Goal: Task Accomplishment & Management: Manage account settings

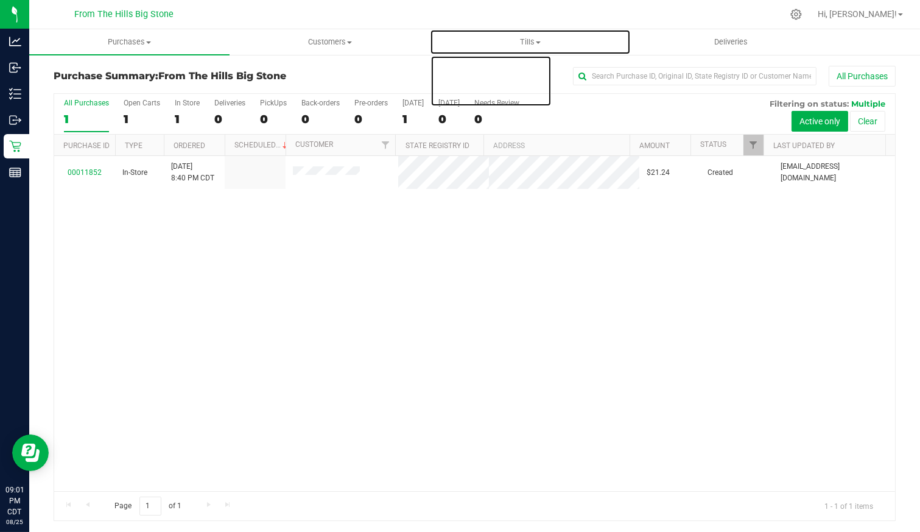
click at [516, 36] on uib-tab-heading "Tills Manage tills Reconcile e-payments" at bounding box center [529, 42] width 199 height 24
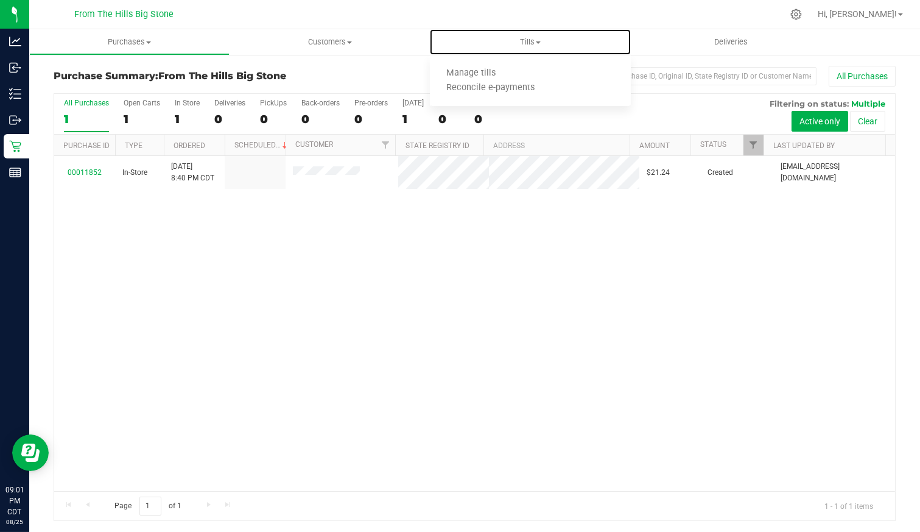
click at [528, 42] on span "Tills" at bounding box center [530, 42] width 200 height 11
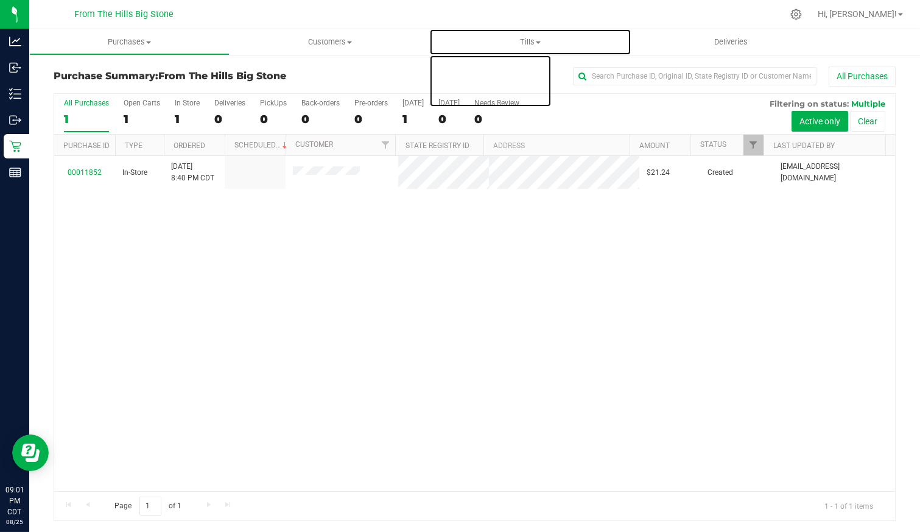
click at [528, 42] on span "Tills" at bounding box center [530, 42] width 200 height 11
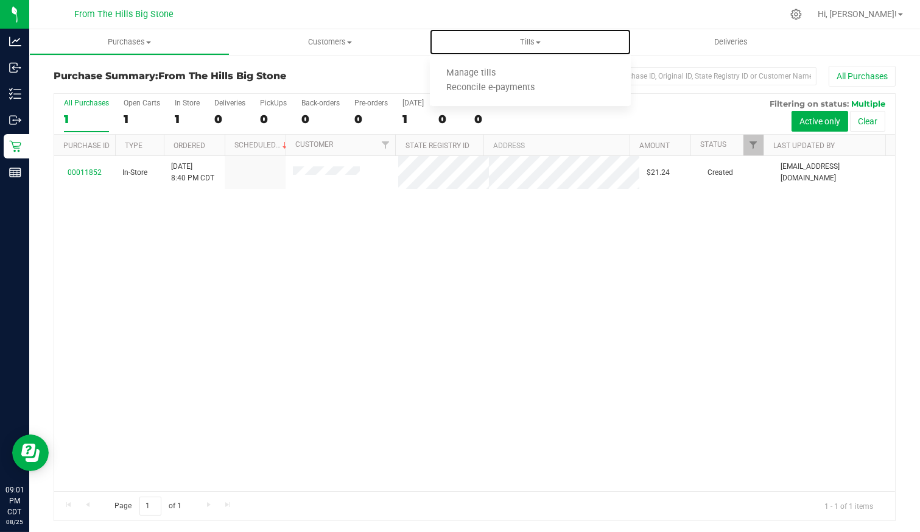
click at [487, 71] on span "Manage tills" at bounding box center [471, 73] width 82 height 10
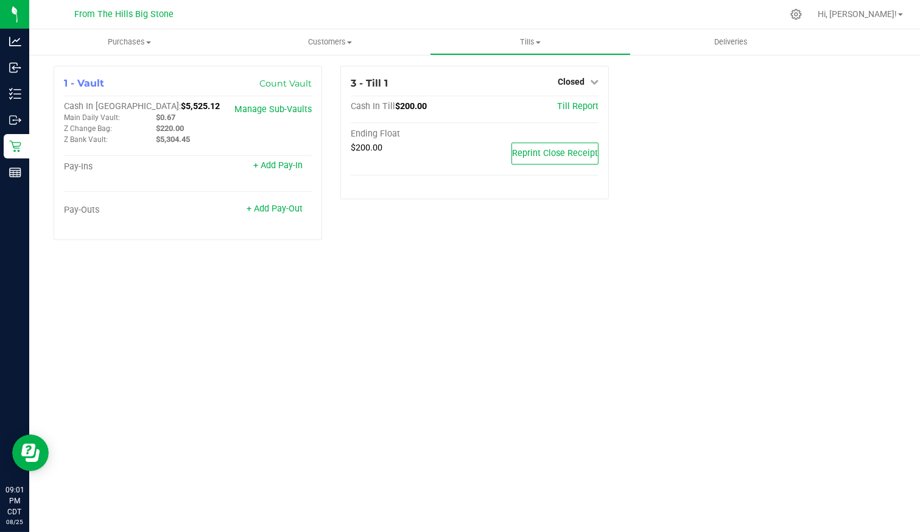
click at [569, 81] on span "Closed" at bounding box center [571, 82] width 27 height 10
click at [567, 102] on link "Open Till" at bounding box center [571, 107] width 32 height 10
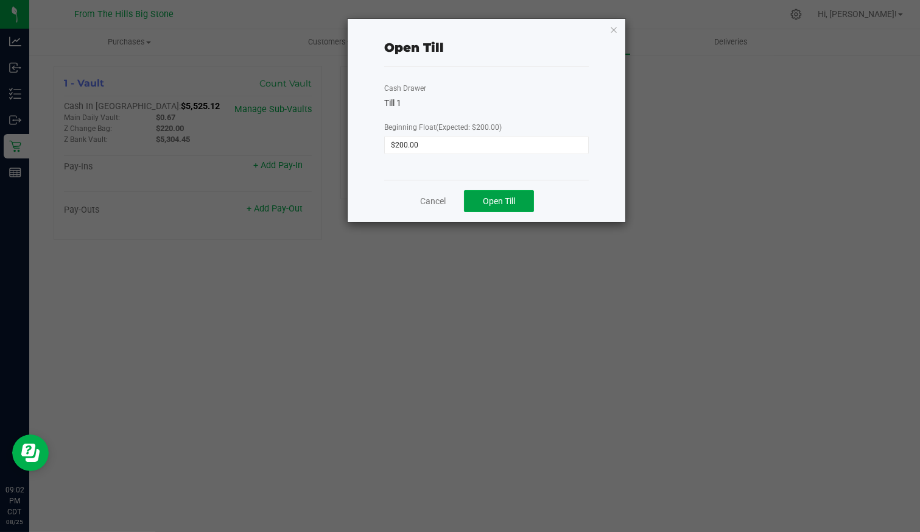
click at [510, 200] on span "Open Till" at bounding box center [499, 201] width 32 height 10
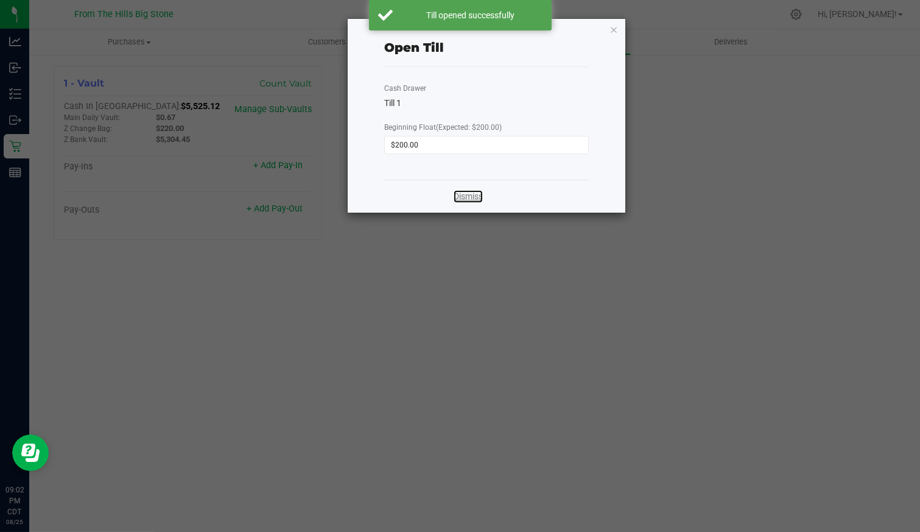
click at [461, 195] on link "Dismiss" at bounding box center [468, 196] width 29 height 13
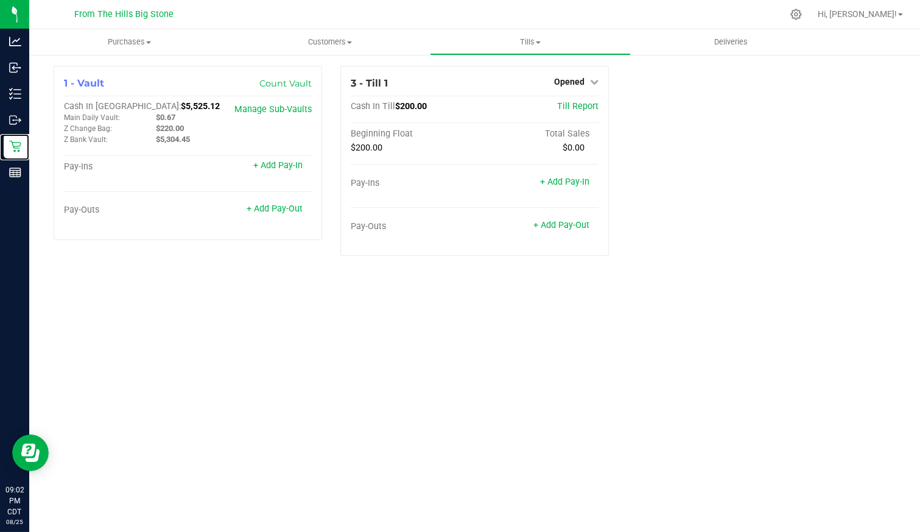
click at [0, 0] on p "Retail" at bounding box center [0, 0] width 0 height 0
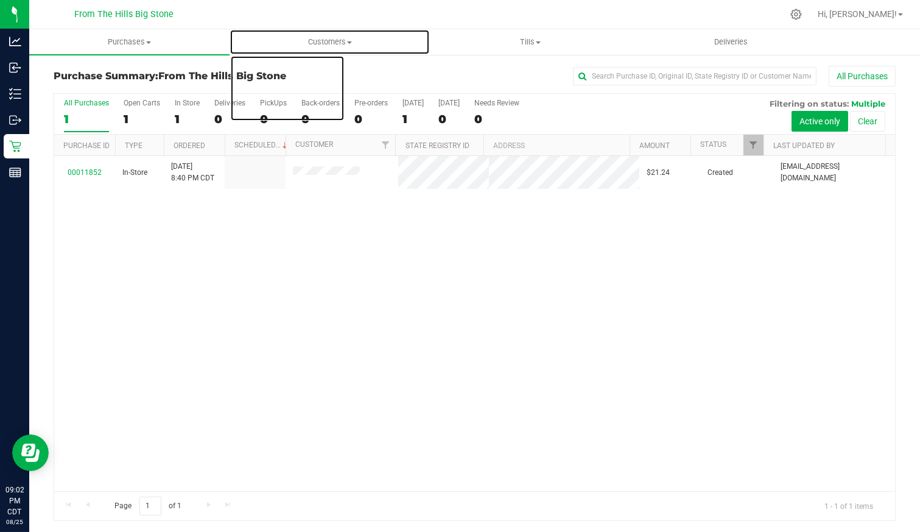
click at [353, 44] on span "Customers" at bounding box center [329, 42] width 199 height 11
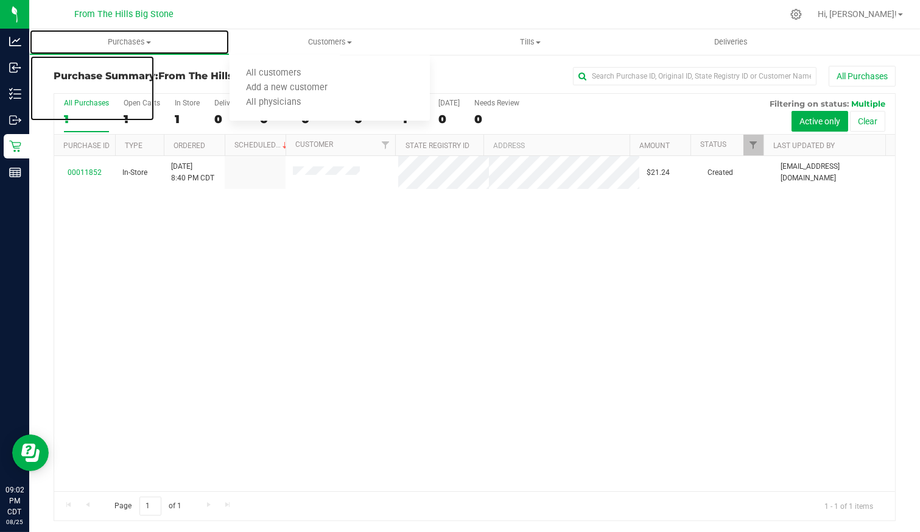
click at [166, 35] on uib-tab-heading "Purchases Summary of purchases Fulfillment All purchases" at bounding box center [129, 42] width 199 height 24
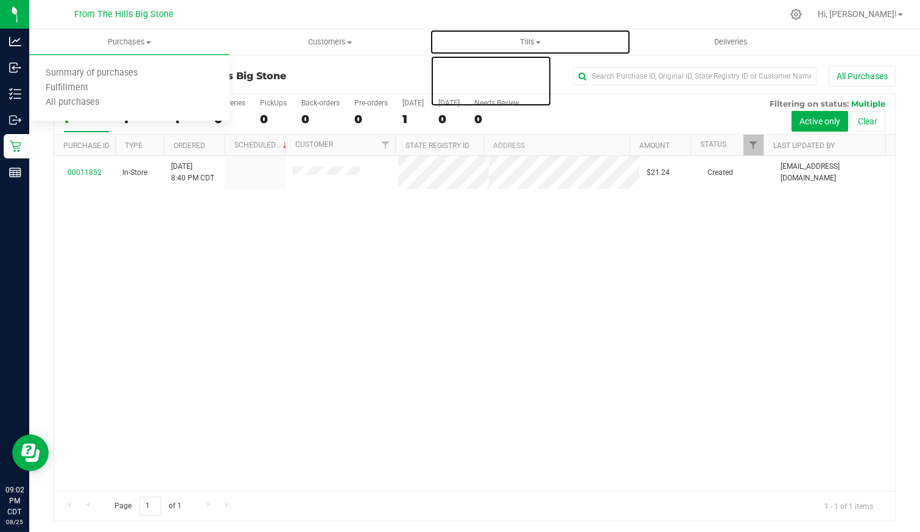
click at [577, 40] on span "Tills" at bounding box center [529, 42] width 199 height 11
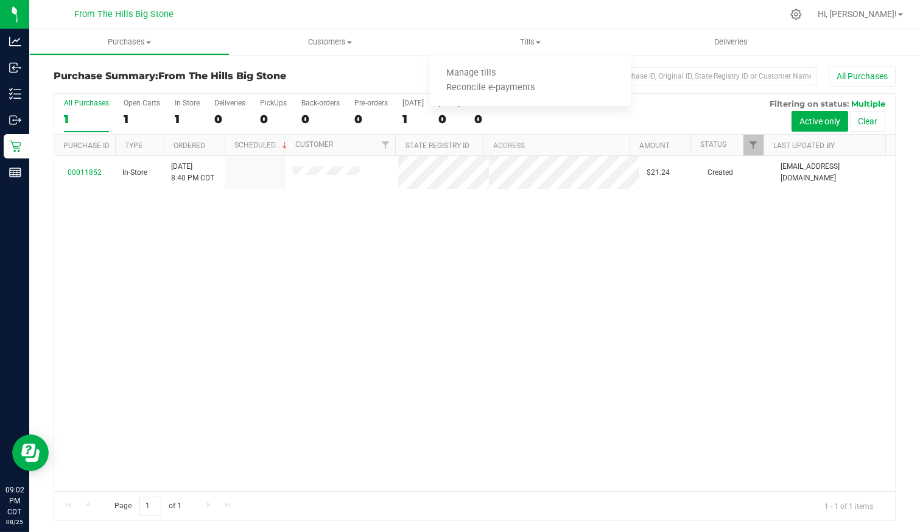
click at [804, 17] on div at bounding box center [795, 15] width 15 height 12
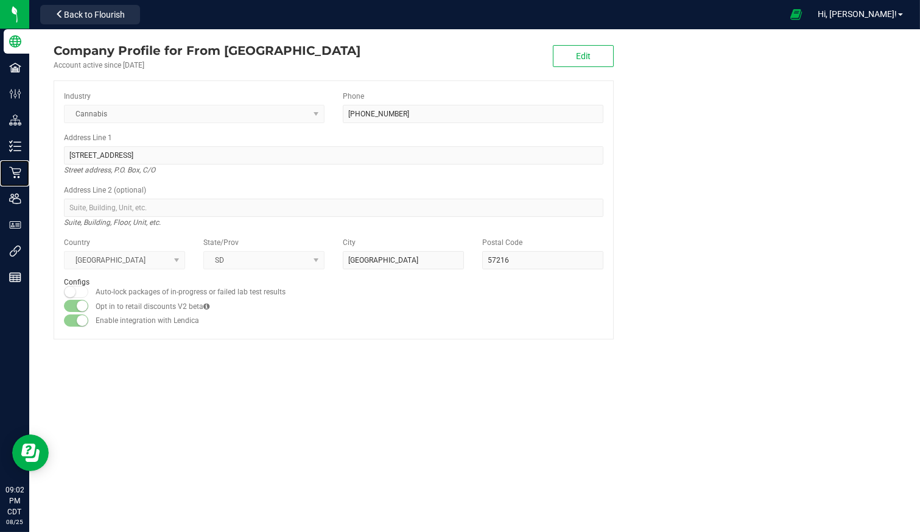
click at [0, 0] on p "Retail" at bounding box center [0, 0] width 0 height 0
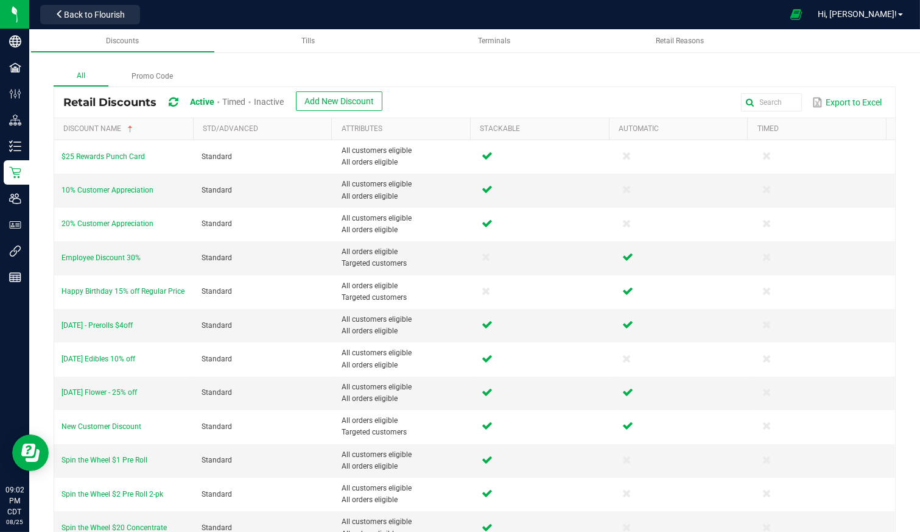
click at [127, 325] on span "[DATE] - Prerolls $4off" at bounding box center [96, 325] width 71 height 9
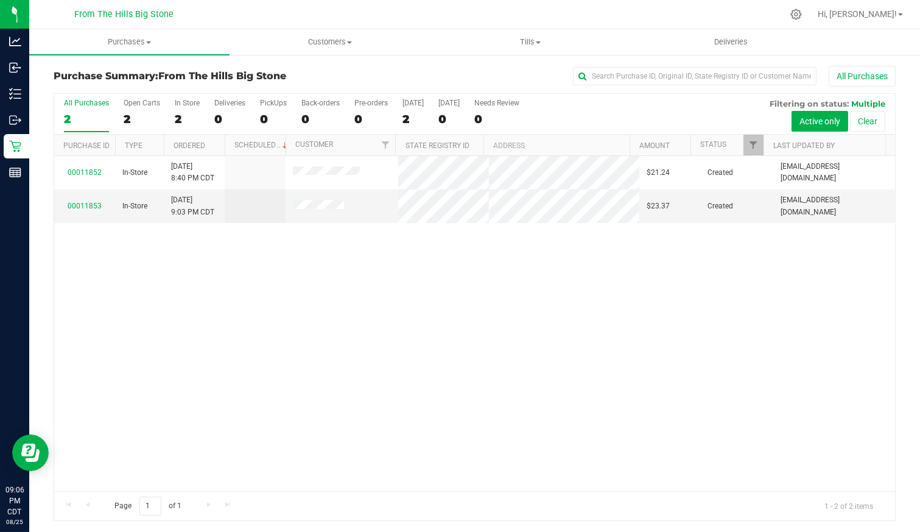
click at [802, 10] on icon at bounding box center [796, 14] width 11 height 11
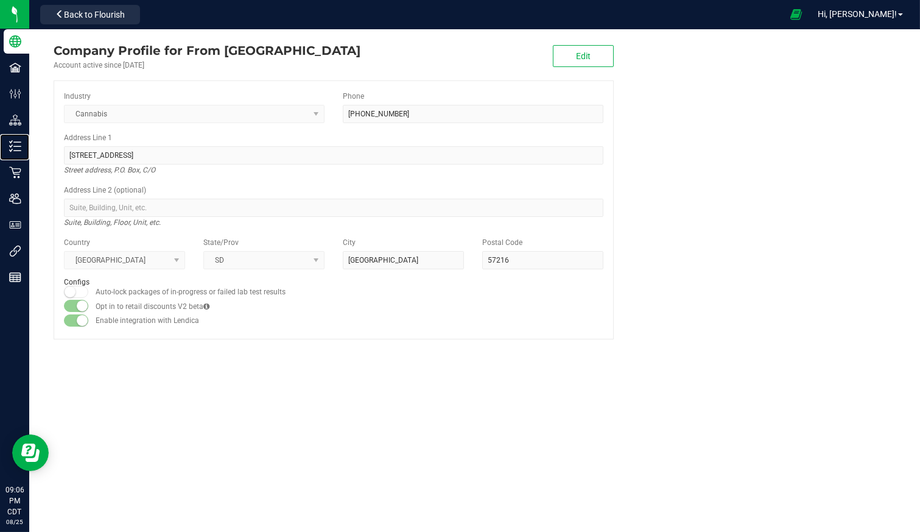
click at [0, 0] on p "Inventory" at bounding box center [0, 0] width 0 height 0
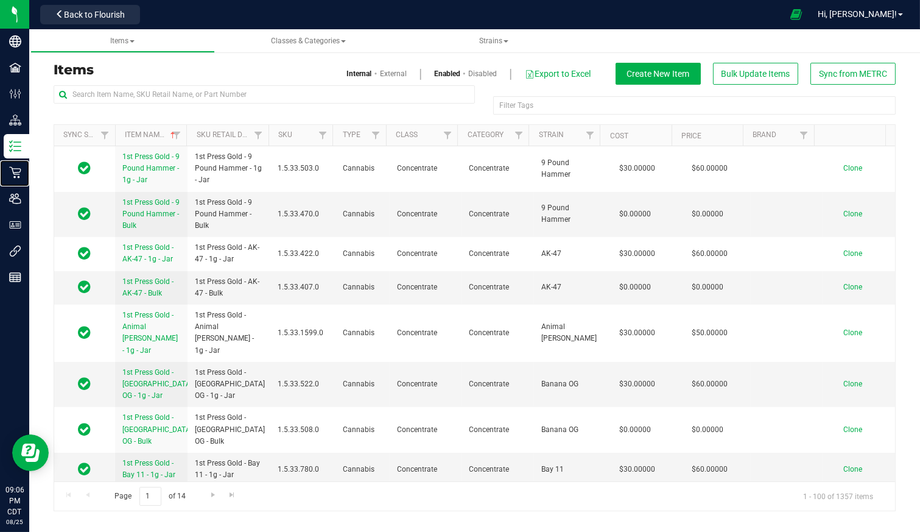
click at [0, 0] on p "Retail" at bounding box center [0, 0] width 0 height 0
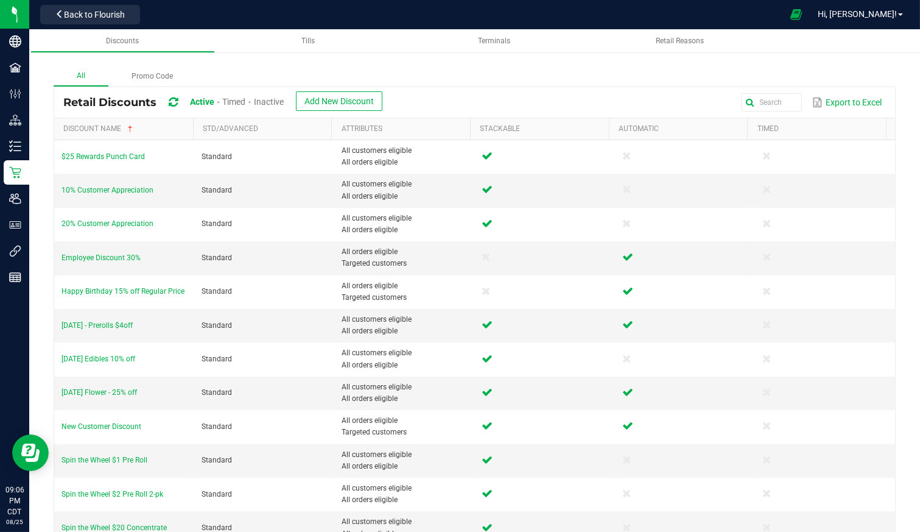
click at [102, 389] on span "[DATE] Flower - 25% off" at bounding box center [98, 392] width 75 height 9
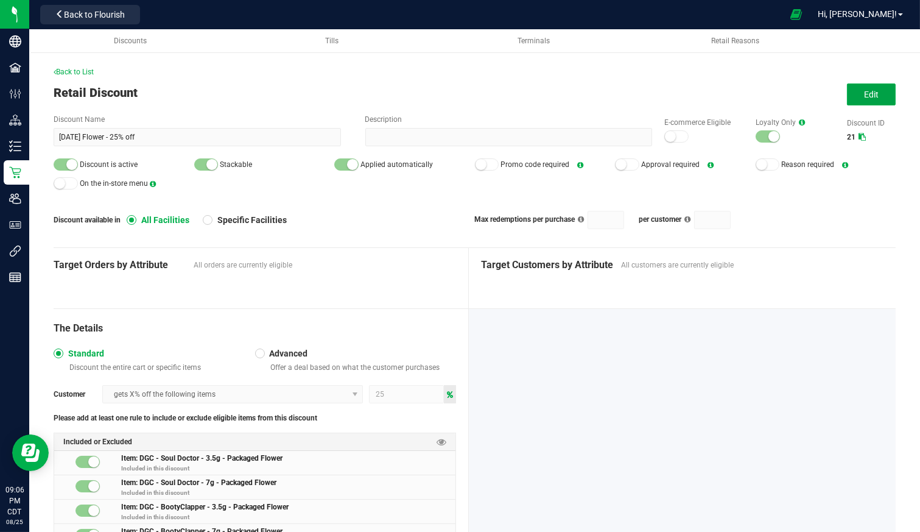
click at [864, 97] on span "Edit" at bounding box center [871, 94] width 15 height 10
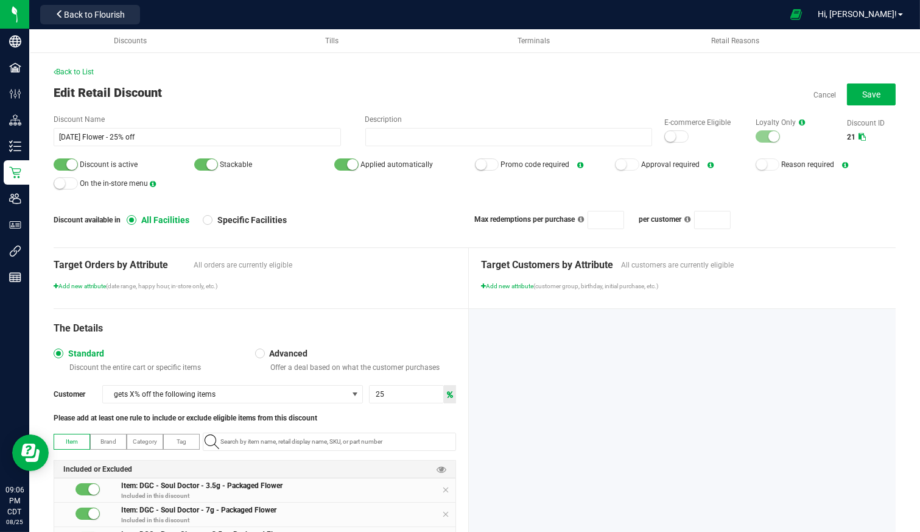
click at [756, 134] on div at bounding box center [768, 136] width 24 height 12
click at [768, 138] on small at bounding box center [773, 136] width 11 height 11
click at [862, 96] on span "Save" at bounding box center [871, 94] width 18 height 10
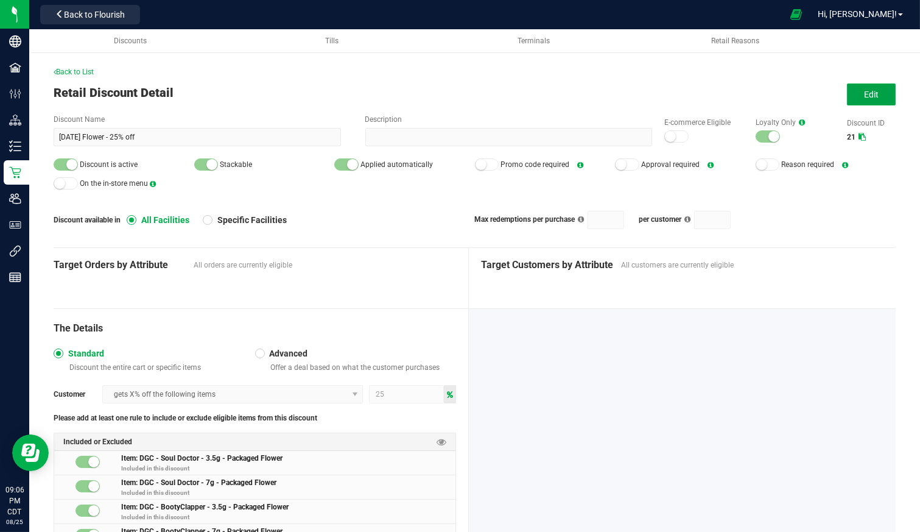
click at [849, 93] on button "Edit" at bounding box center [871, 94] width 49 height 22
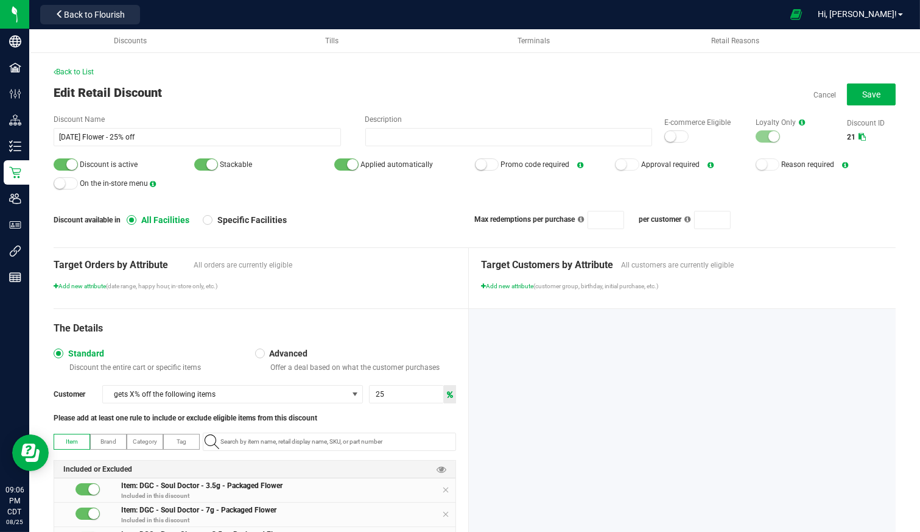
click at [756, 137] on div at bounding box center [768, 136] width 24 height 12
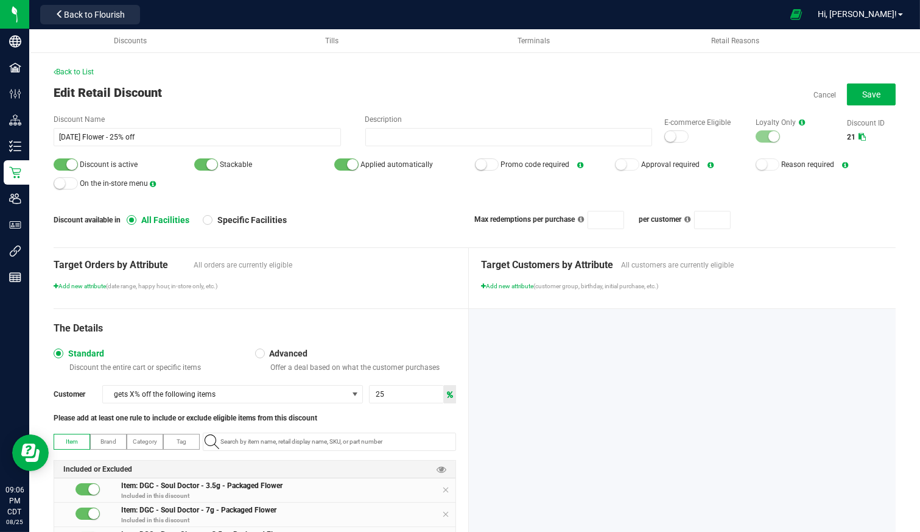
click at [756, 137] on div at bounding box center [768, 136] width 24 height 12
click at [768, 133] on small at bounding box center [773, 136] width 11 height 11
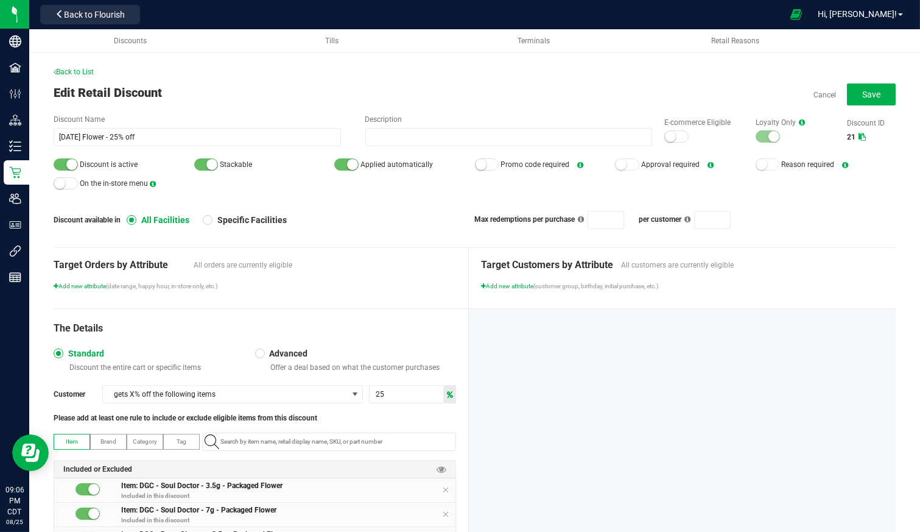
click at [813, 96] on link "Cancel" at bounding box center [824, 95] width 23 height 10
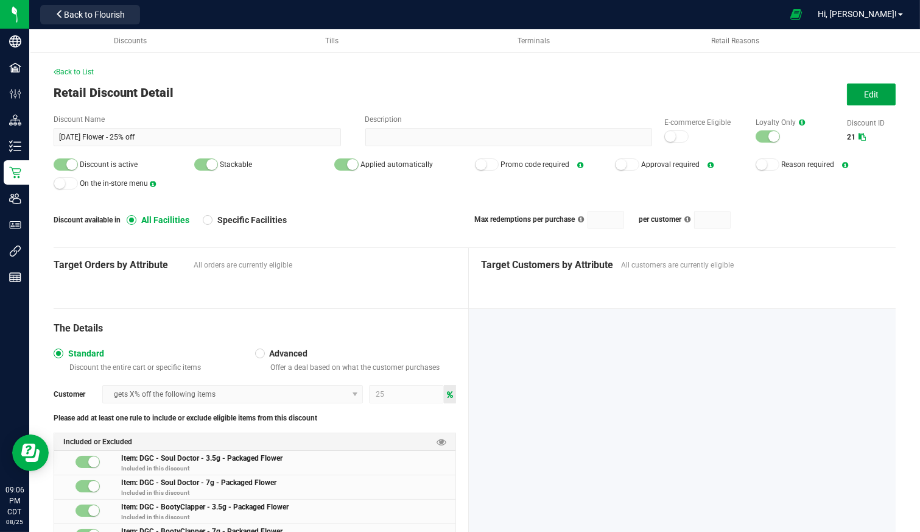
click at [864, 94] on span "Edit" at bounding box center [871, 94] width 15 height 10
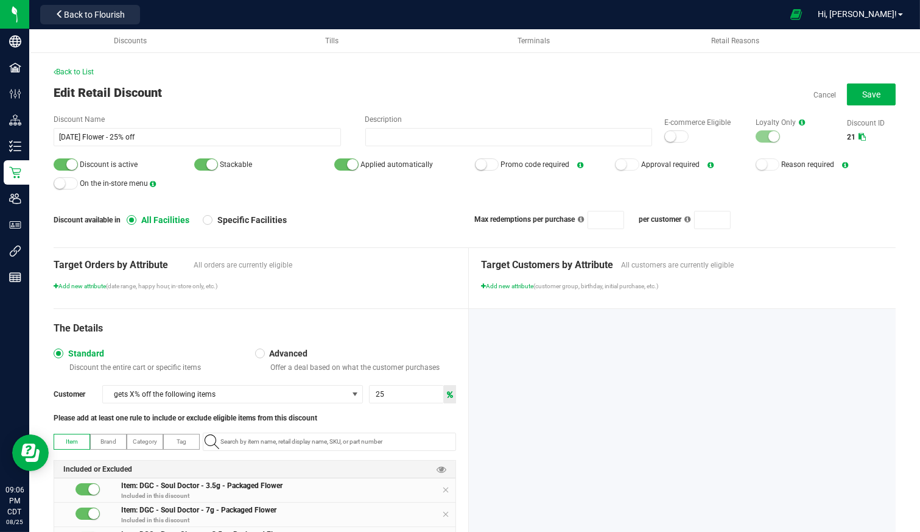
click at [68, 168] on small at bounding box center [71, 164] width 11 height 11
click at [872, 107] on div "Back to List Edit Retail Discount Cancel Save Discount Name [DATE] Flower - 25%…" at bounding box center [475, 360] width 842 height 589
click at [868, 94] on span "Save" at bounding box center [871, 94] width 18 height 10
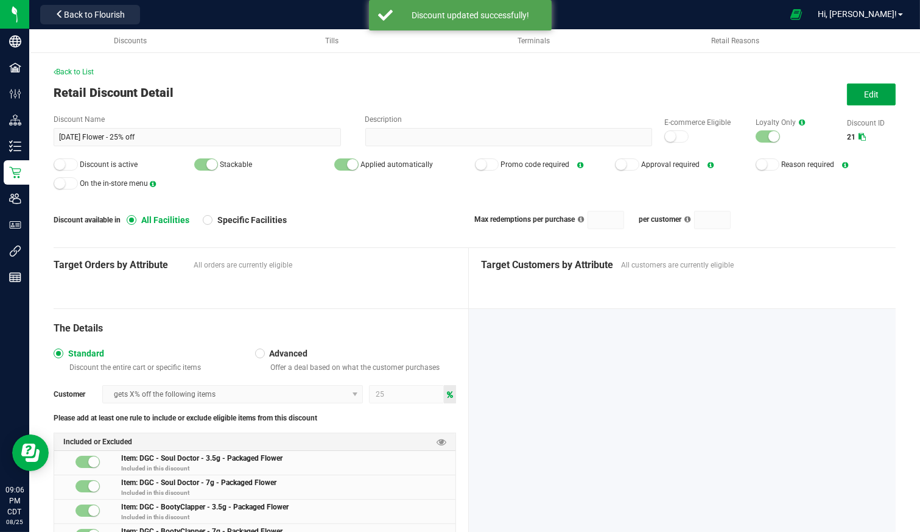
click at [868, 94] on span "Edit" at bounding box center [871, 94] width 15 height 10
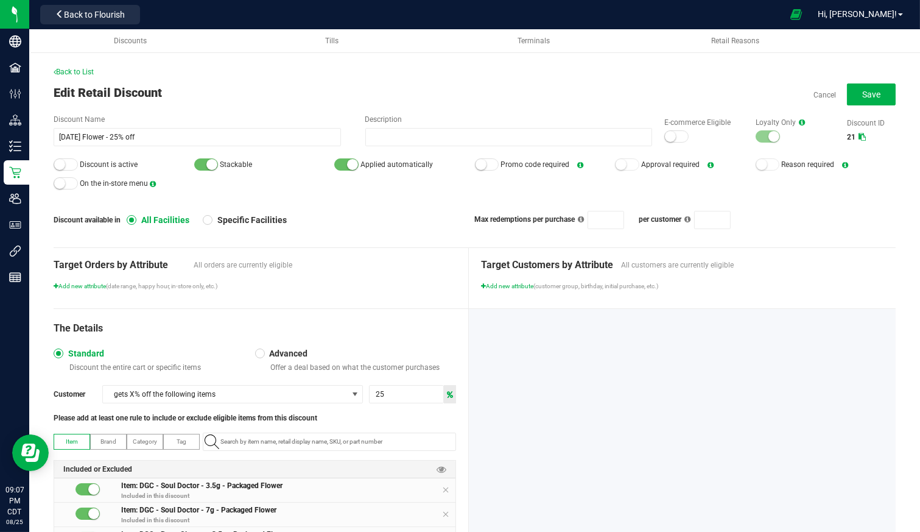
click at [86, 71] on span "Back to List" at bounding box center [74, 72] width 40 height 9
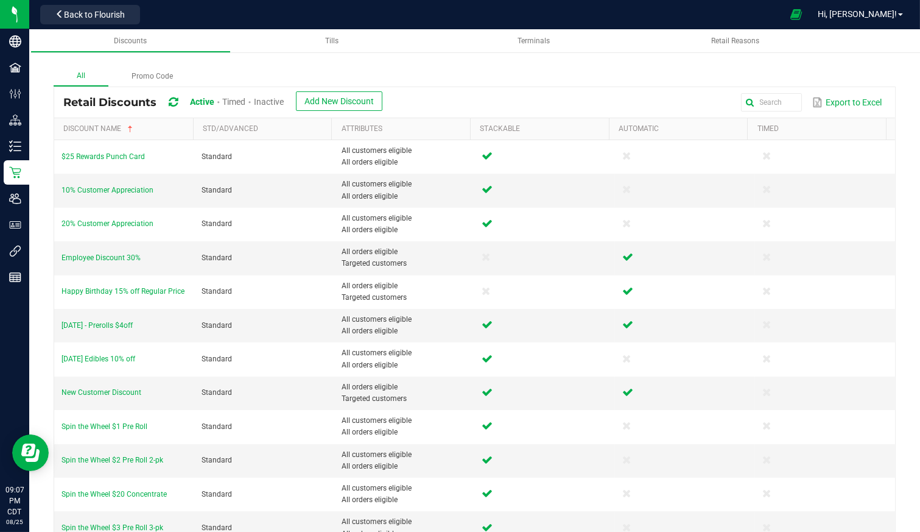
click at [272, 99] on span "Inactive" at bounding box center [269, 102] width 30 height 10
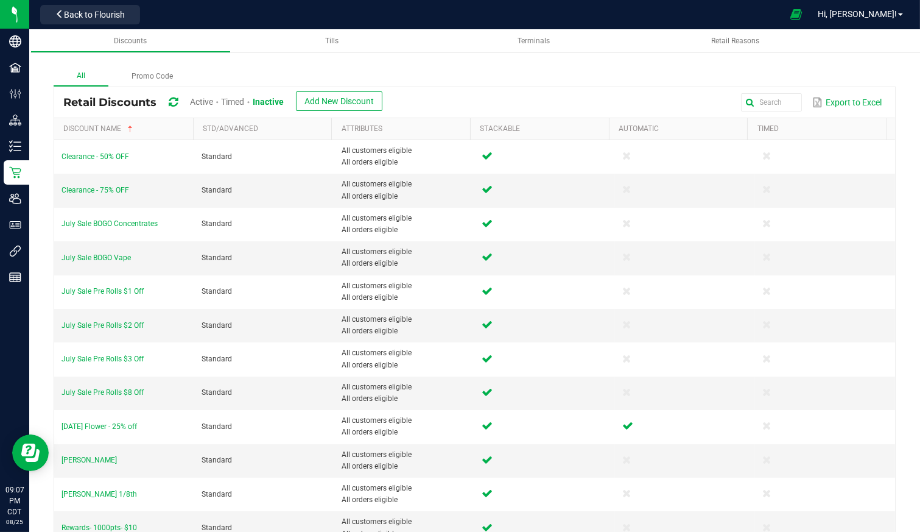
click at [115, 354] on span "July Sale Pre Rolls $3 Off" at bounding box center [102, 358] width 82 height 9
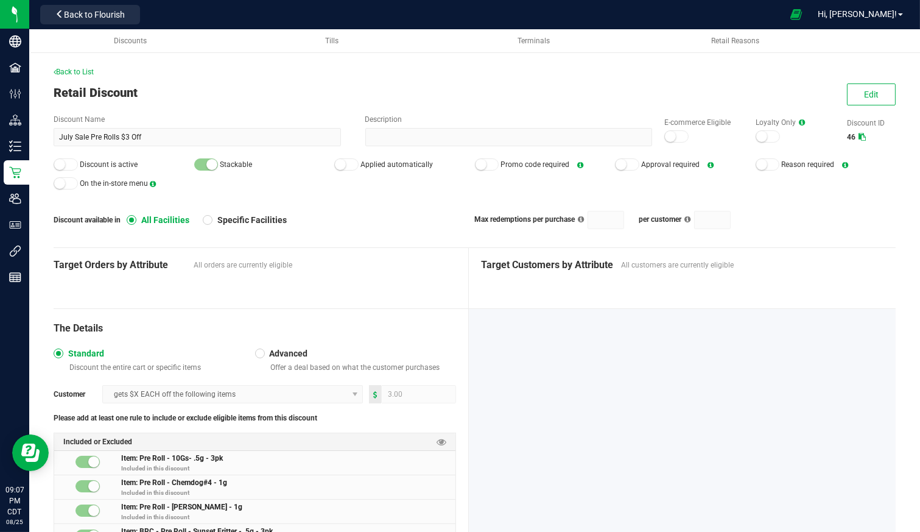
click at [65, 20] on button "Back to Flourish" at bounding box center [90, 14] width 100 height 19
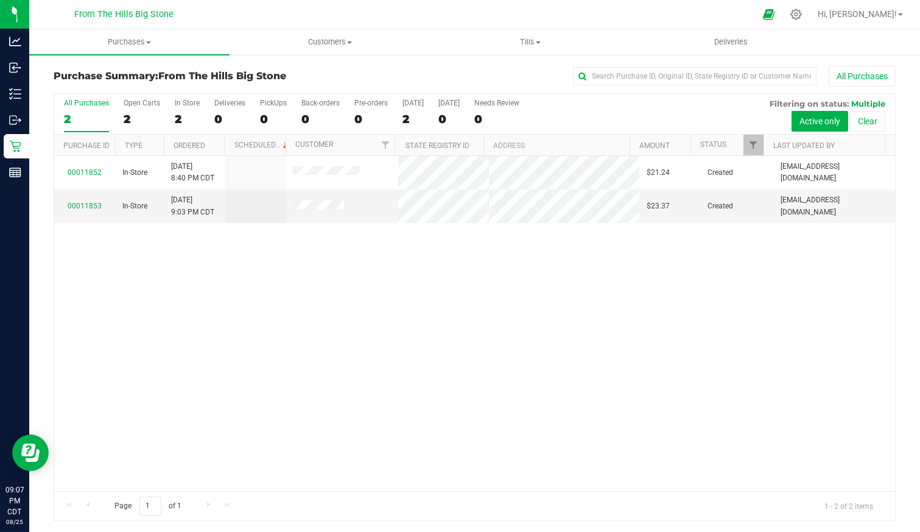
click at [802, 16] on icon at bounding box center [796, 15] width 12 height 12
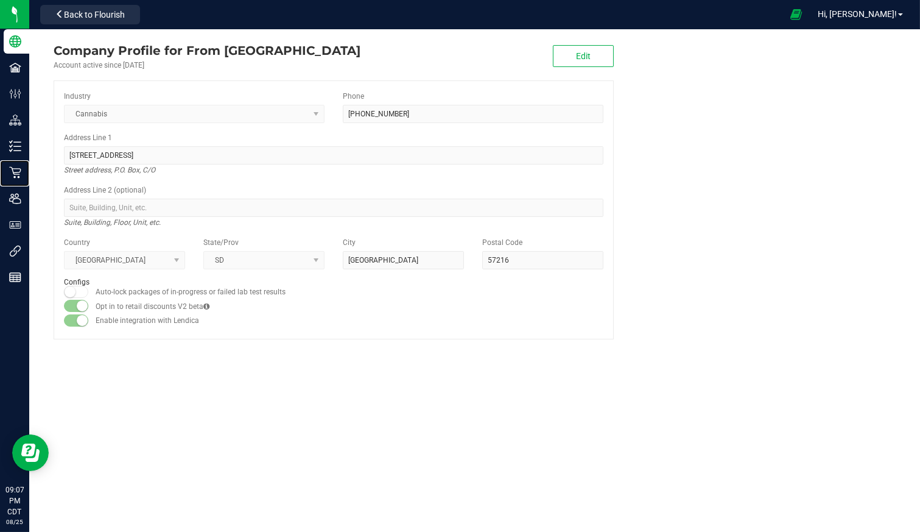
click at [0, 0] on p "Retail" at bounding box center [0, 0] width 0 height 0
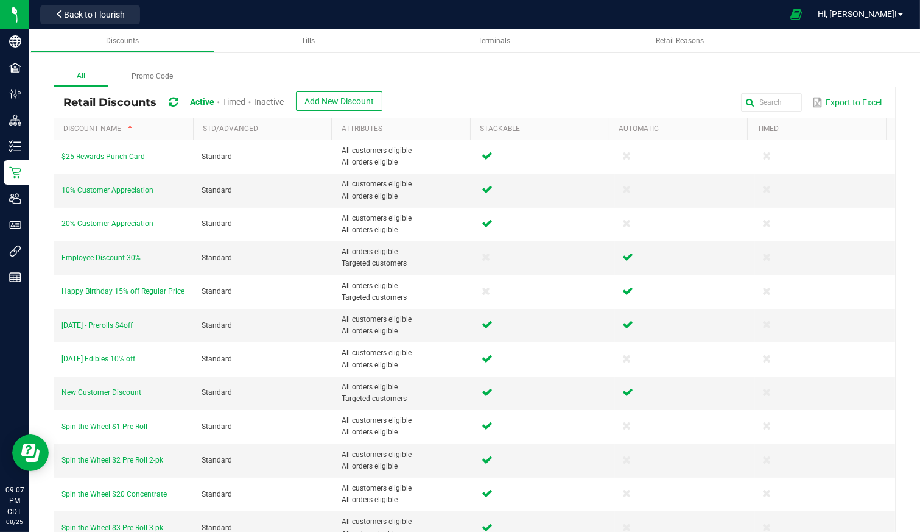
click at [117, 360] on span "[DATE] Edibles 10% off" at bounding box center [98, 358] width 74 height 9
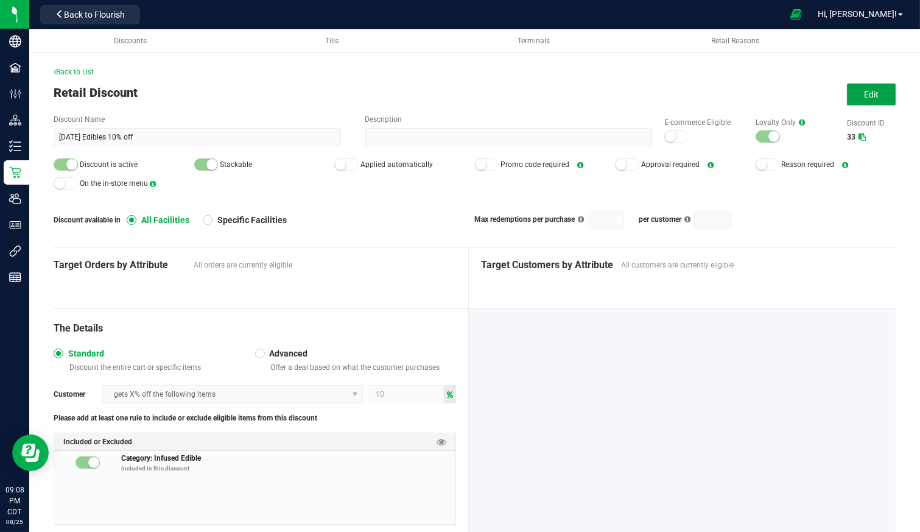
click at [876, 97] on button "Edit" at bounding box center [871, 94] width 49 height 22
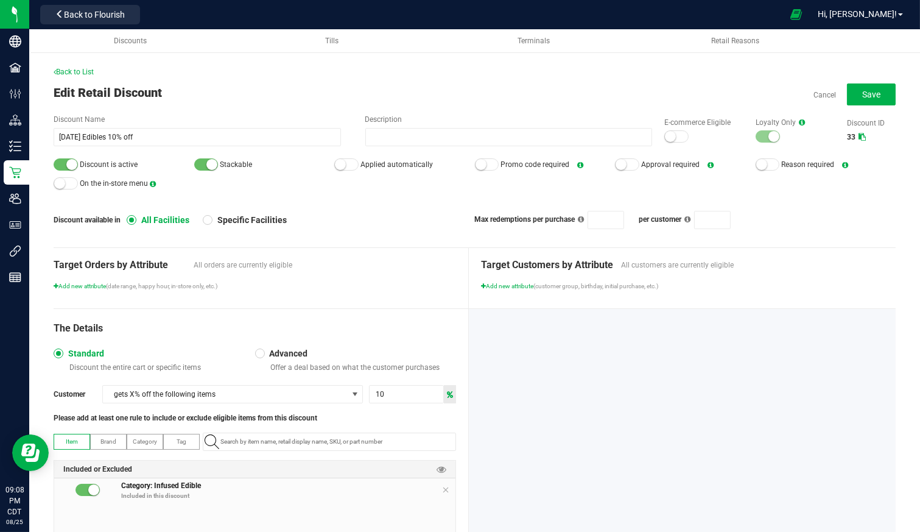
click at [208, 166] on small at bounding box center [211, 164] width 11 height 11
click at [74, 165] on small at bounding box center [71, 164] width 11 height 11
click at [862, 91] on span "Save" at bounding box center [871, 94] width 18 height 10
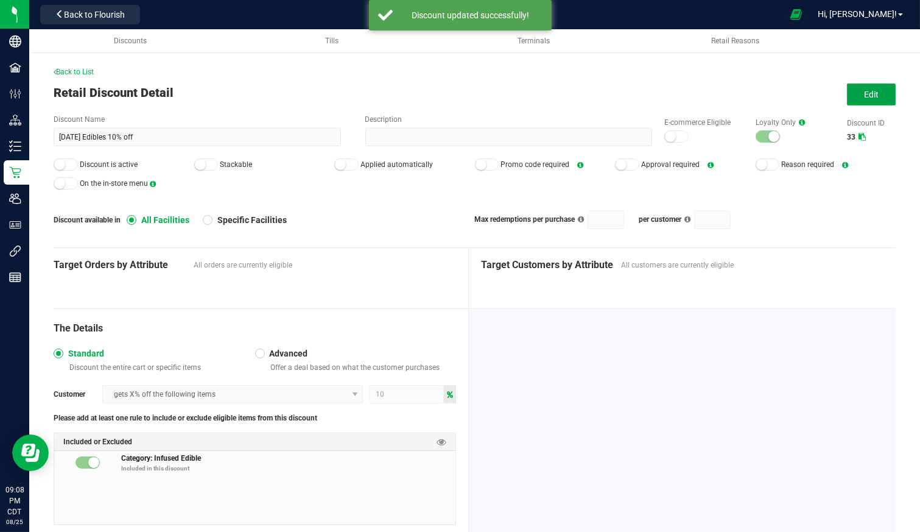
click at [849, 94] on button "Edit" at bounding box center [871, 94] width 49 height 22
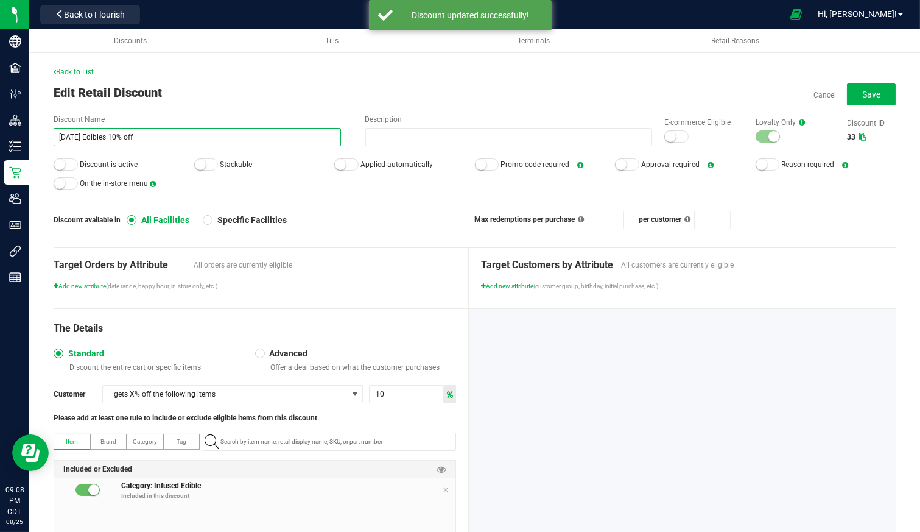
click at [150, 131] on input "[DATE] Edibles 10% off" at bounding box center [197, 137] width 287 height 18
drag, startPoint x: 153, startPoint y: 135, endPoint x: 0, endPoint y: 118, distance: 154.3
click at [0, 130] on html "Company Facilities Configuration Distribution Inventory Retail Users User Roles…" at bounding box center [460, 266] width 920 height 532
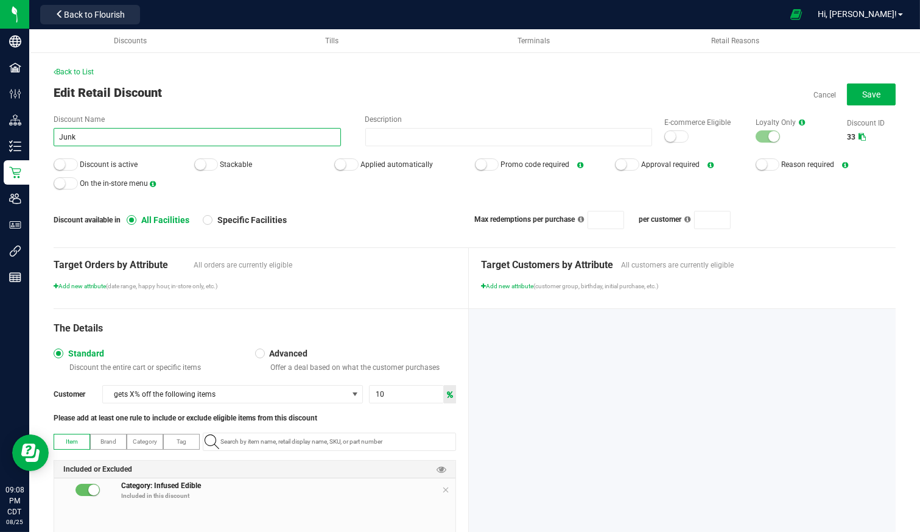
type input "Junk"
click at [864, 86] on button "Save" at bounding box center [871, 94] width 49 height 22
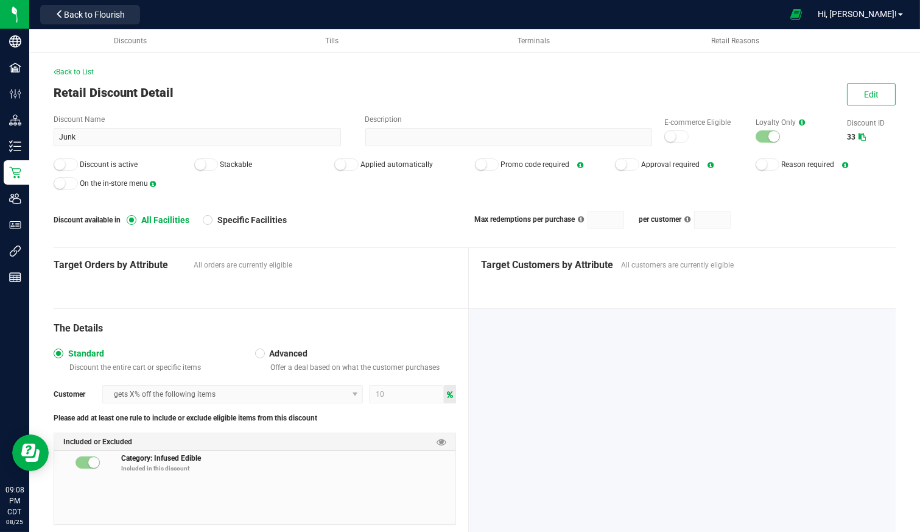
click at [89, 69] on span "Back to List" at bounding box center [74, 72] width 40 height 9
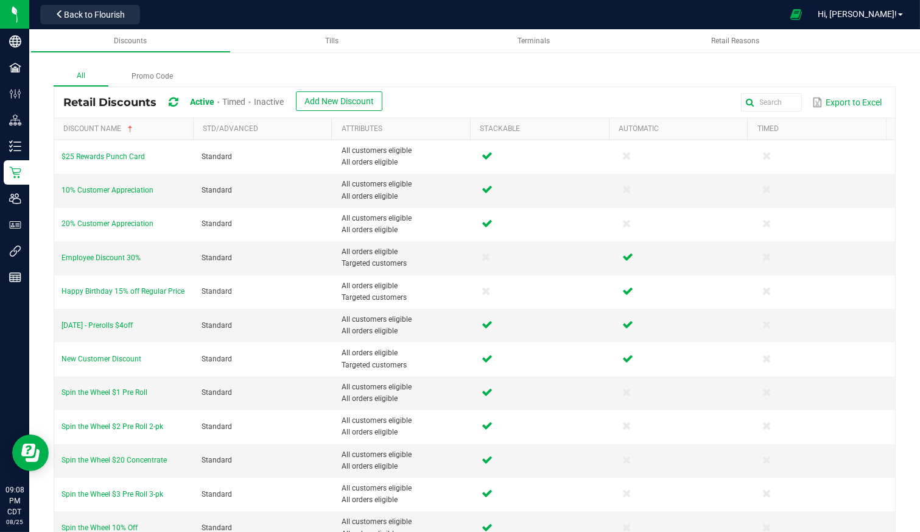
click at [274, 97] on span "Inactive" at bounding box center [269, 102] width 30 height 10
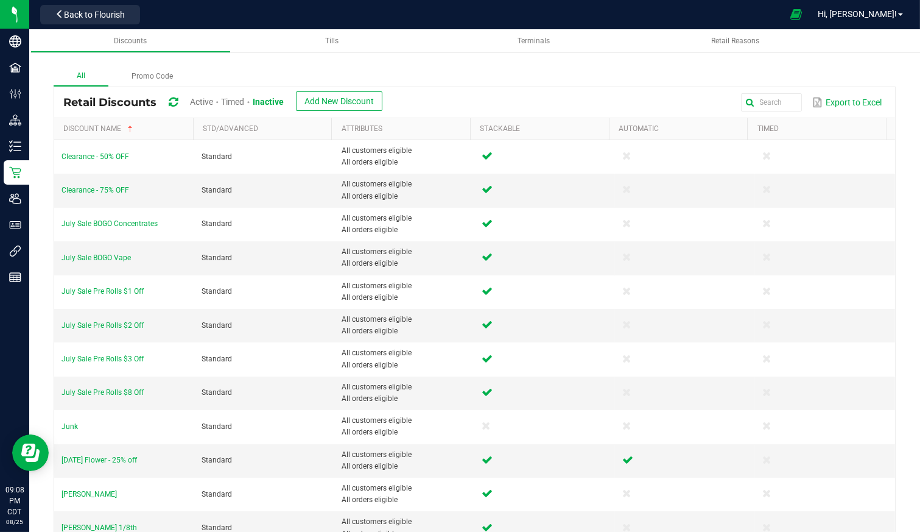
click at [126, 455] on span "[DATE] Flower - 25% off" at bounding box center [98, 459] width 75 height 9
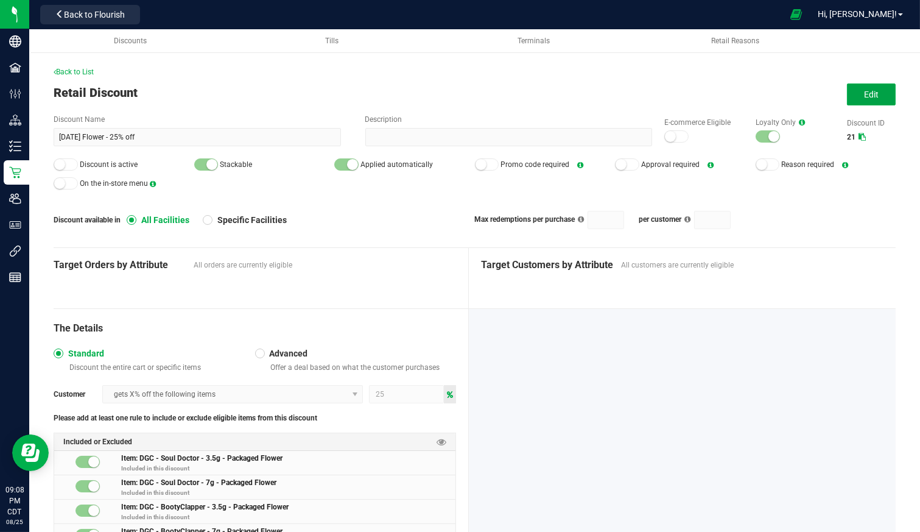
click at [847, 98] on button "Edit" at bounding box center [871, 94] width 49 height 22
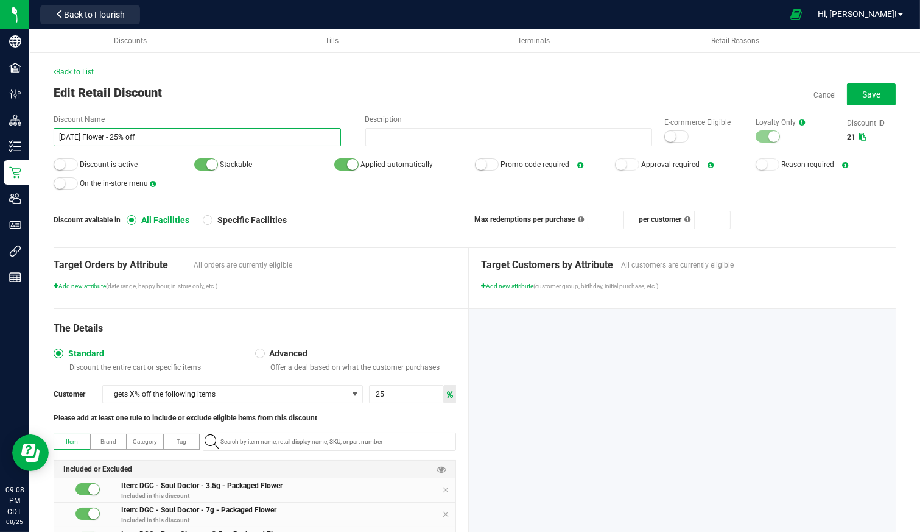
drag, startPoint x: 164, startPoint y: 140, endPoint x: 2, endPoint y: 120, distance: 163.8
click at [32, 131] on div "Back to List Edit Retail Discount Cancel Save Discount Name [DATE] Flower - 25%…" at bounding box center [474, 349] width 891 height 638
click at [100, 135] on input "Ju" at bounding box center [197, 137] width 287 height 18
click at [198, 163] on div at bounding box center [206, 164] width 24 height 12
click at [347, 166] on small at bounding box center [352, 164] width 11 height 11
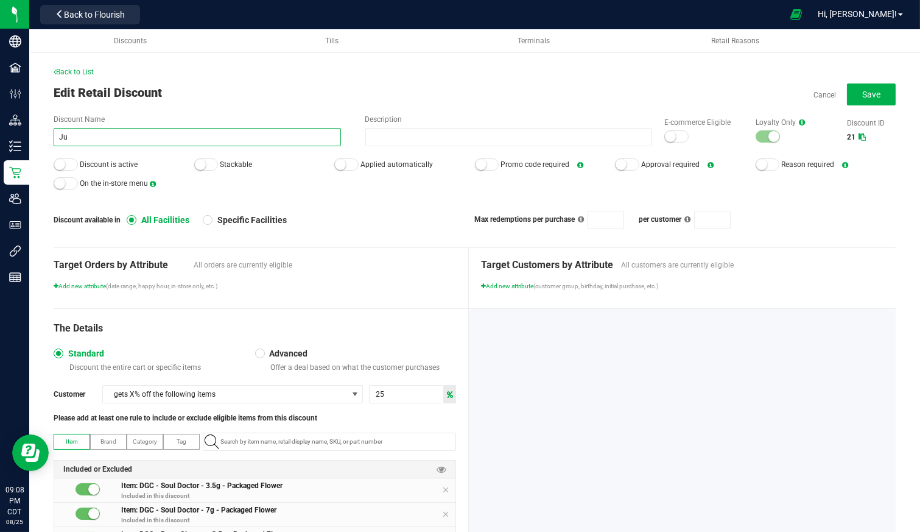
click at [175, 138] on input "Ju" at bounding box center [197, 137] width 287 height 18
type input "Junk1"
click at [857, 99] on button "Save" at bounding box center [871, 94] width 49 height 22
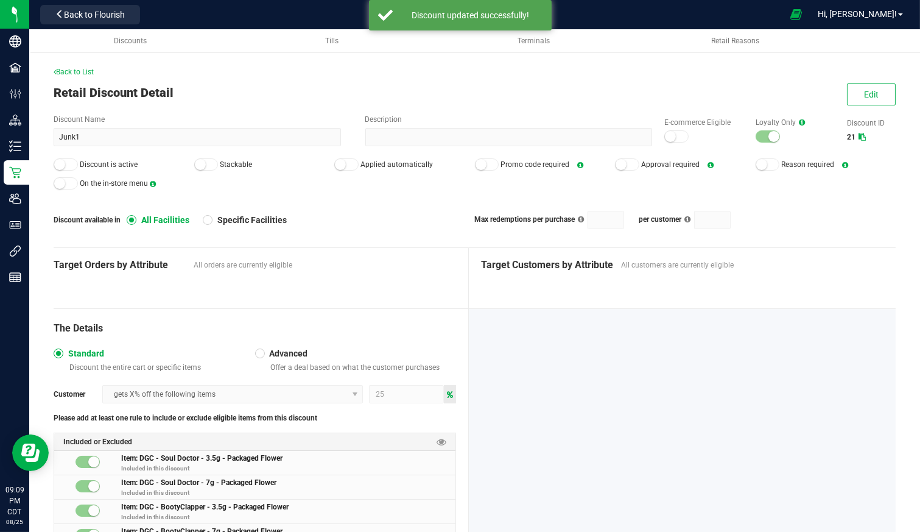
click at [82, 73] on span "Back to List" at bounding box center [74, 72] width 40 height 9
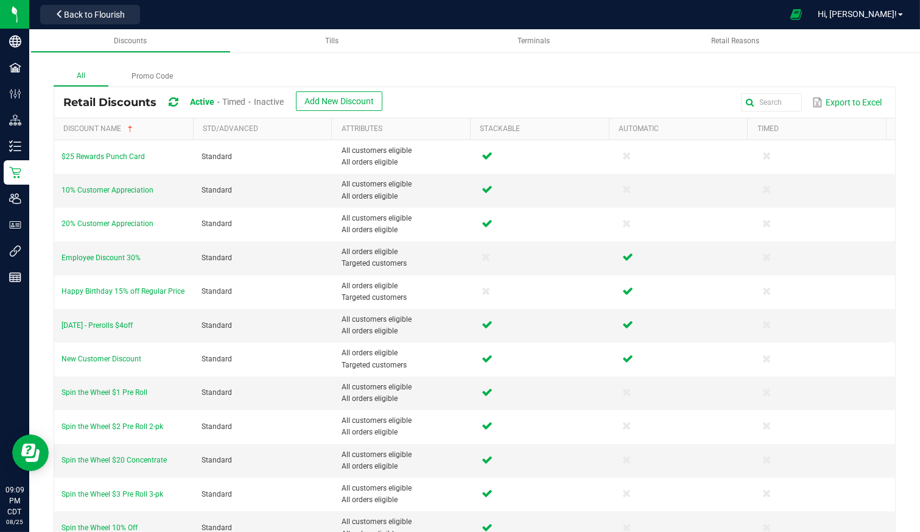
click at [272, 99] on span "Inactive" at bounding box center [269, 102] width 30 height 10
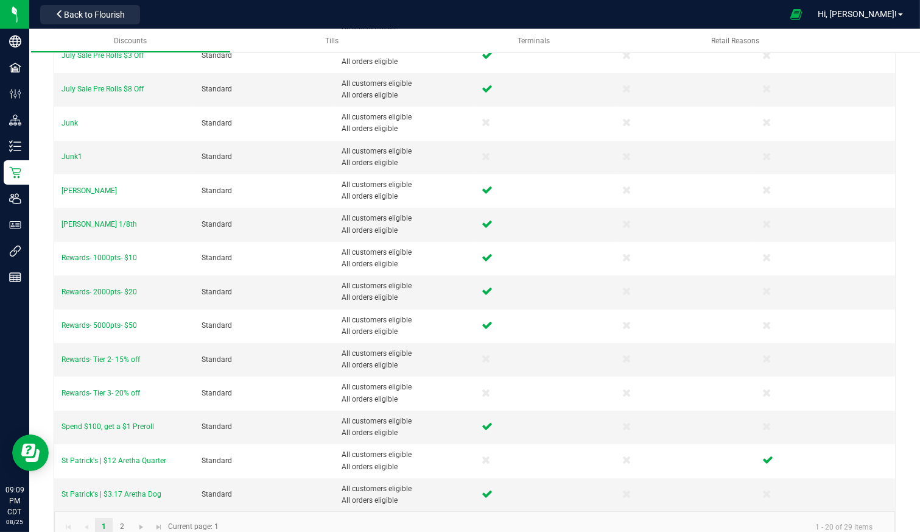
scroll to position [318, 0]
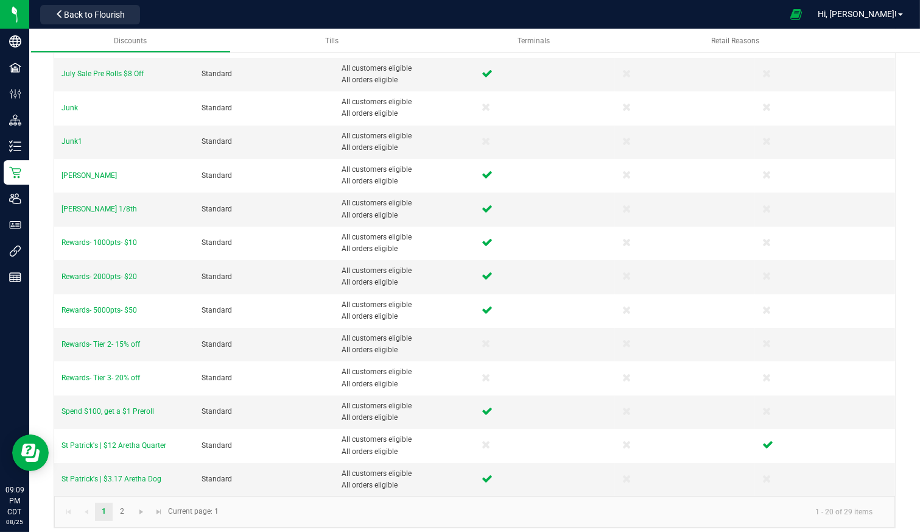
click at [113, 474] on span "St Patrick's | $3.17 Aretha Dog" at bounding box center [111, 478] width 100 height 9
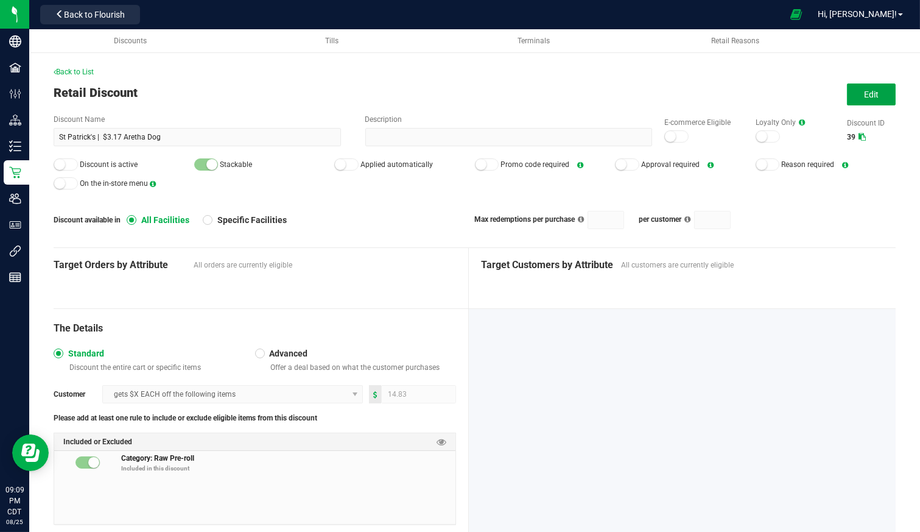
click at [880, 96] on button "Edit" at bounding box center [871, 94] width 49 height 22
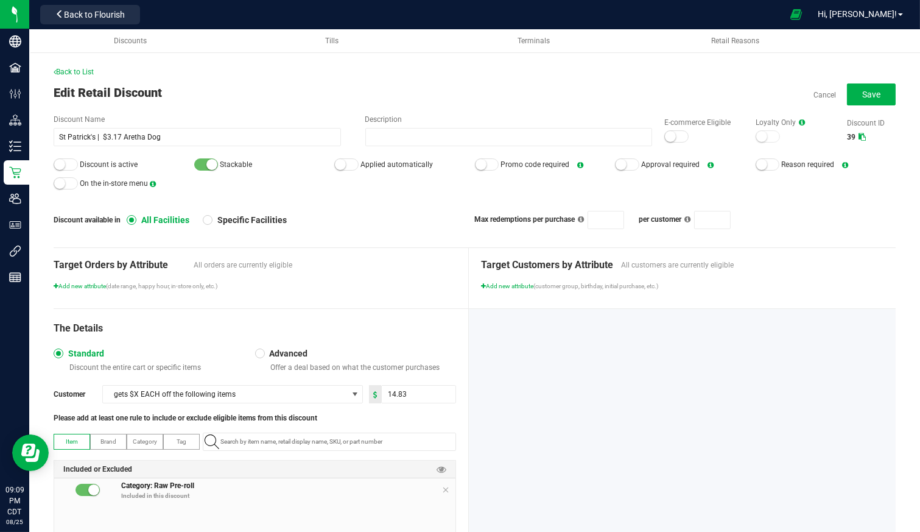
drag, startPoint x: 56, startPoint y: 163, endPoint x: 65, endPoint y: 164, distance: 8.6
click at [57, 163] on small at bounding box center [59, 164] width 11 height 11
drag, startPoint x: 179, startPoint y: 136, endPoint x: 26, endPoint y: 128, distance: 153.6
click at [31, 131] on div "Back to List Edit Retail Discount Cancel Save Discount Name St Patrick's | $3.1…" at bounding box center [474, 312] width 891 height 565
click at [94, 139] on input "Labor Dayu -" at bounding box center [197, 137] width 287 height 18
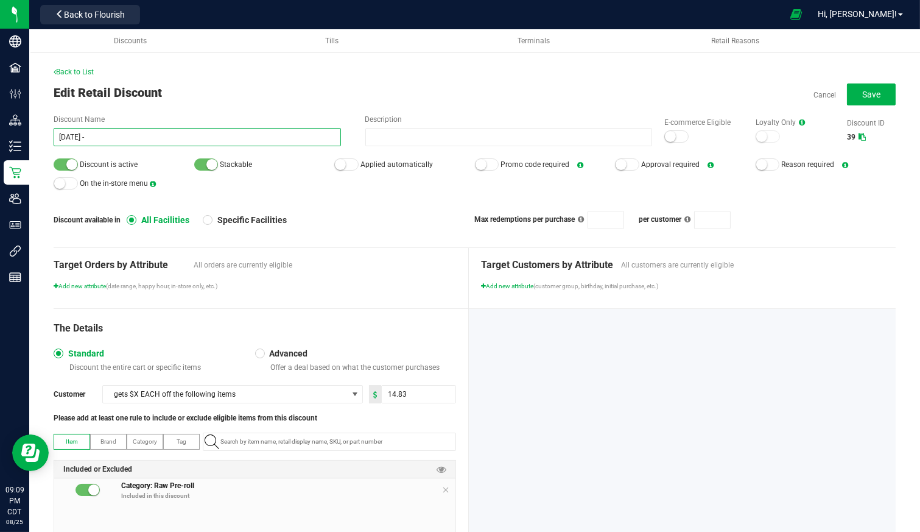
click at [145, 140] on input "[DATE] -" at bounding box center [197, 137] width 287 height 18
type input "[DATE] - 25% Off Flower"
click at [346, 166] on div at bounding box center [346, 164] width 24 height 12
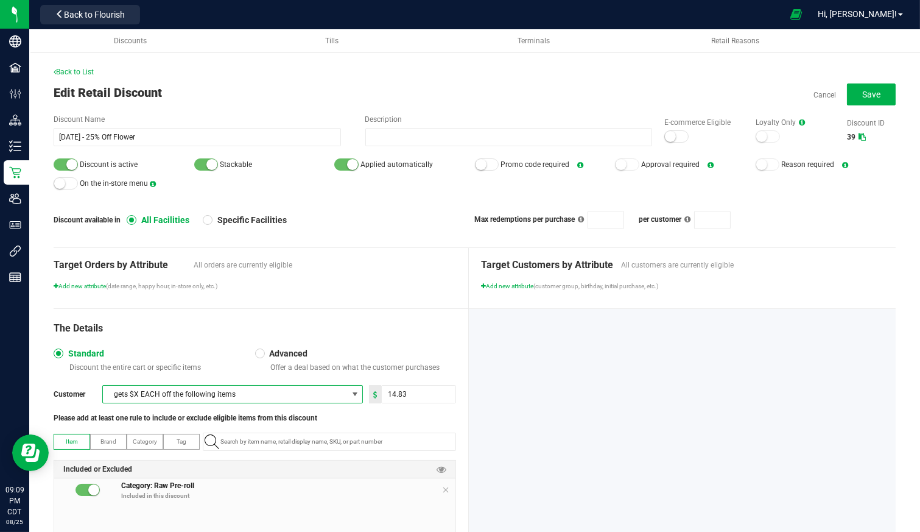
click at [166, 393] on span "gets $X EACH off the following items" at bounding box center [225, 393] width 244 height 17
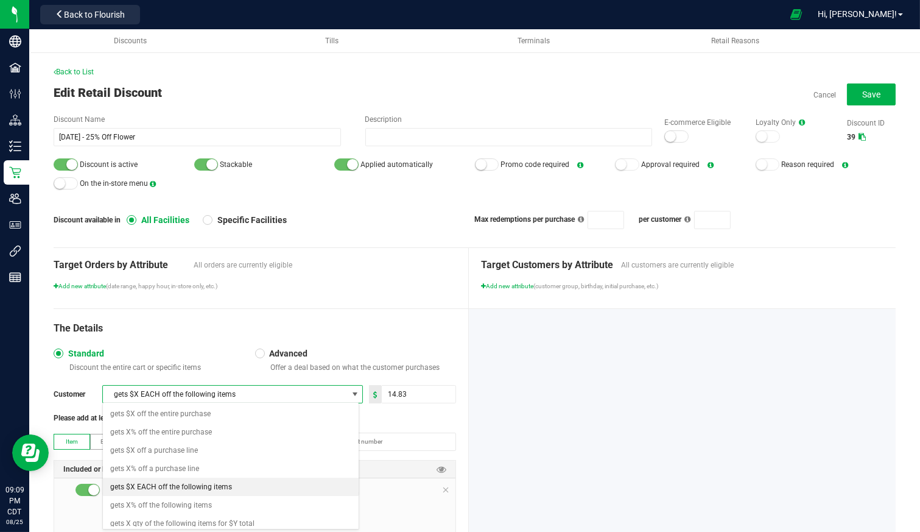
scroll to position [18, 257]
click at [207, 504] on span "gets X% off the following items" at bounding box center [161, 505] width 102 height 12
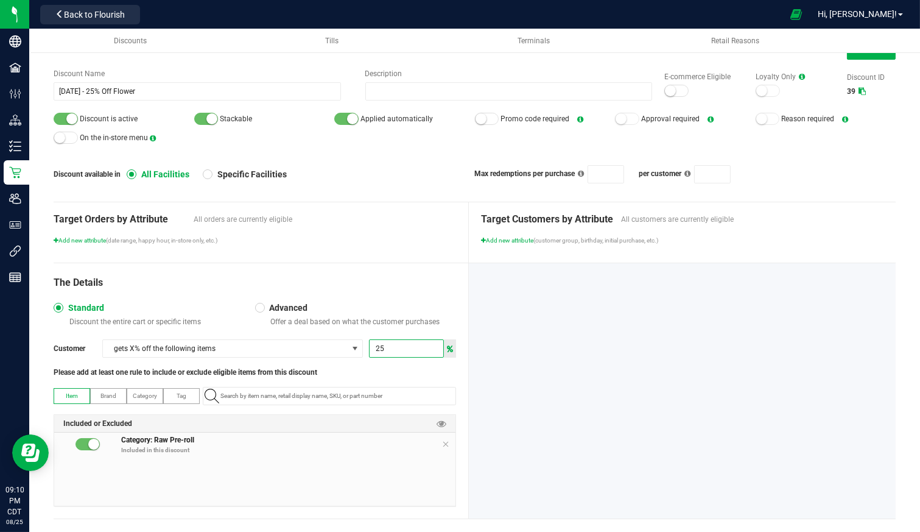
scroll to position [60, 0]
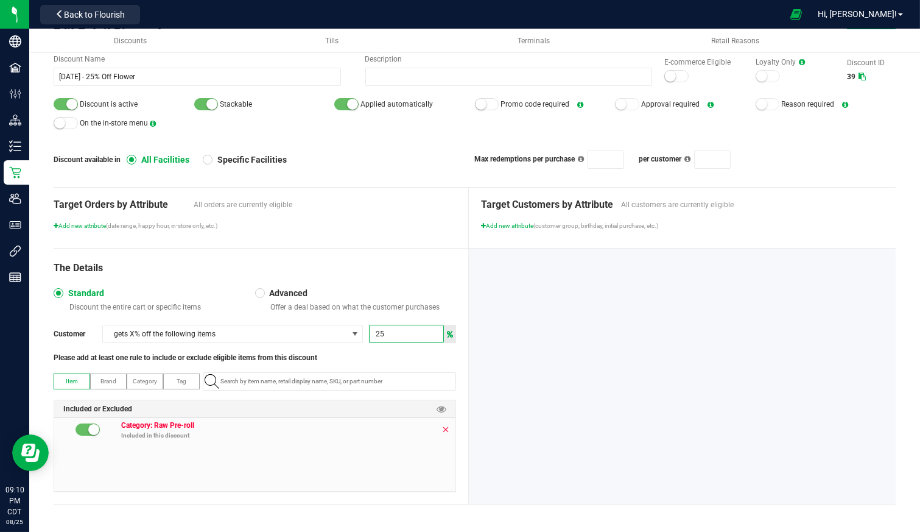
type input "25"
click at [442, 428] on icon at bounding box center [445, 429] width 7 height 10
click at [245, 377] on input "NO DATA FOUND" at bounding box center [336, 381] width 240 height 17
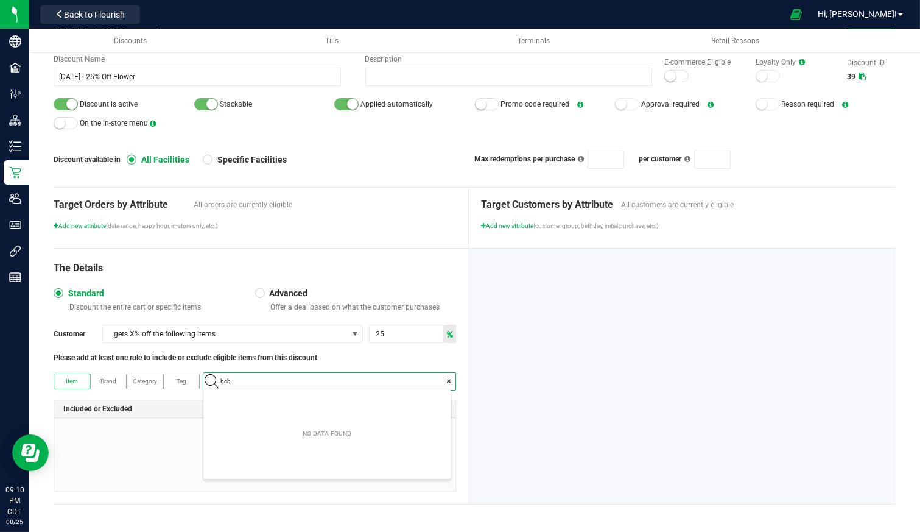
scroll to position [17, 248]
type input "b"
type input "bsb - grand"
click at [262, 405] on span "BSB - Grand Prix - 3.5g - Packaged Flower" at bounding box center [266, 401] width 110 height 12
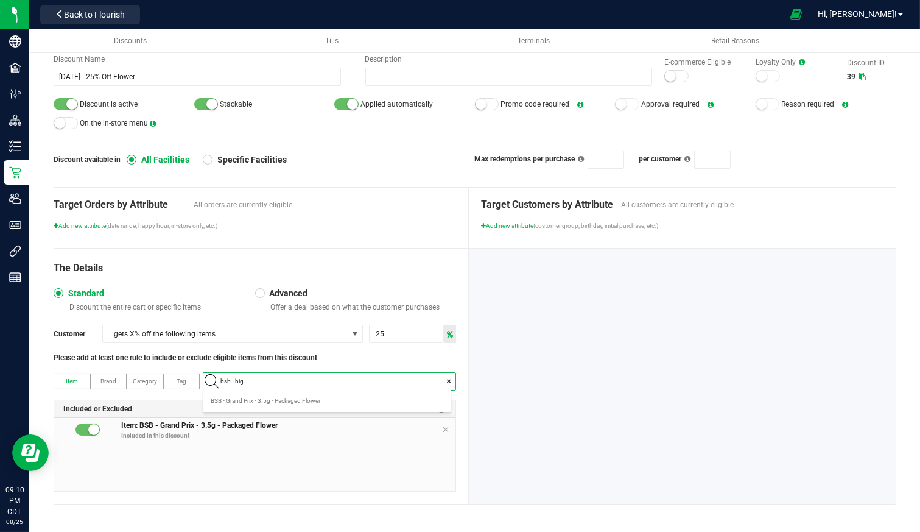
type input "bsb - high"
click at [248, 399] on span "BSB - High Chew - 3.5g - Packaged Flower" at bounding box center [267, 401] width 112 height 12
click at [248, 376] on input at bounding box center [336, 381] width 240 height 17
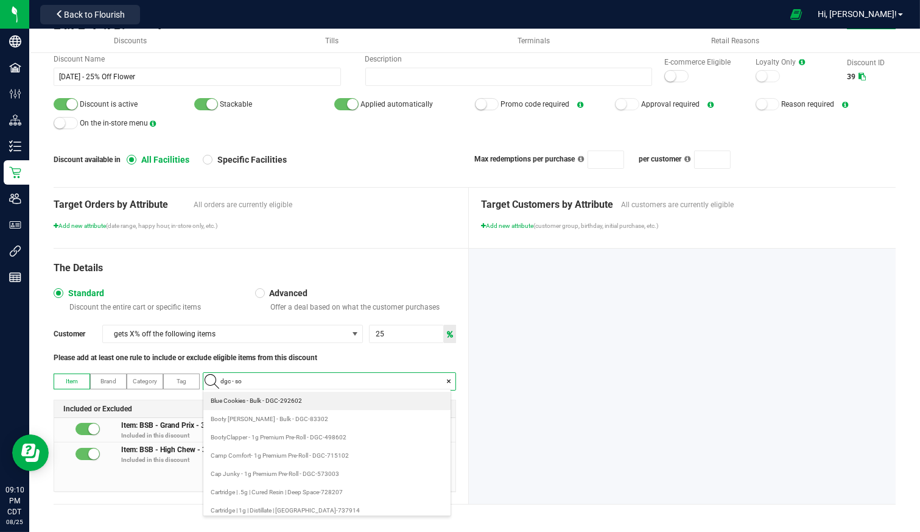
type input "dgc - sou"
click at [250, 396] on span "DGC - Soul Doctor - 3.5g - Packaged Flower" at bounding box center [269, 401] width 116 height 12
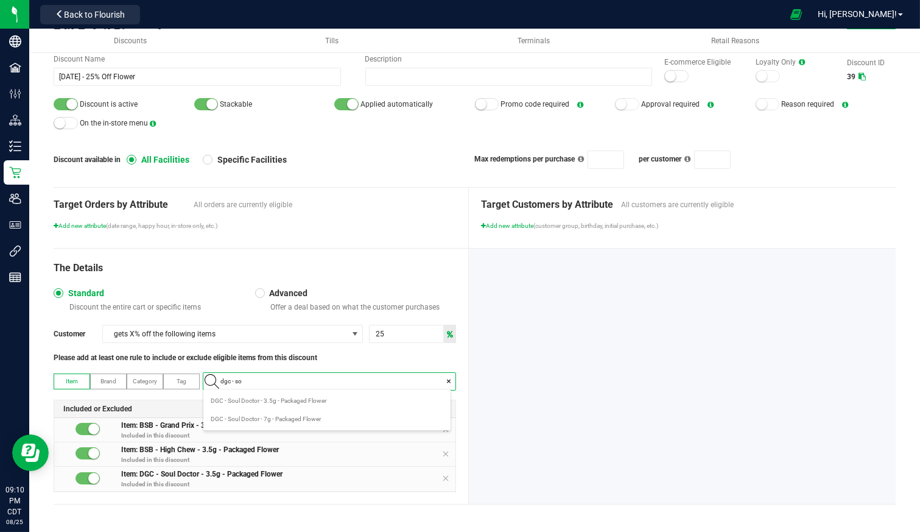
type input "dgc - sou"
click at [239, 416] on span "DGC - Soul Doctor - 7g - Packaged Flower" at bounding box center [266, 419] width 110 height 12
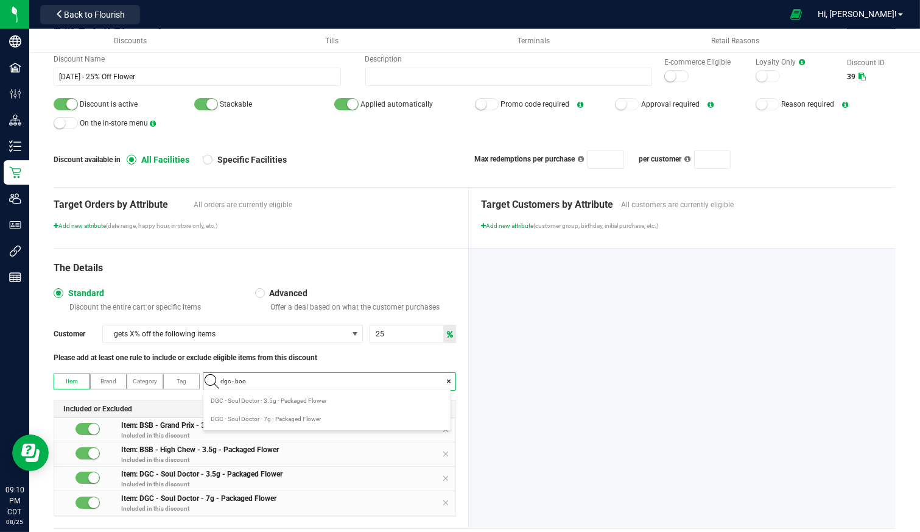
type input "dgc - boot"
click at [245, 399] on span "DGC - BootyClapper - 3.5g - Packaged Flower" at bounding box center [271, 401] width 121 height 12
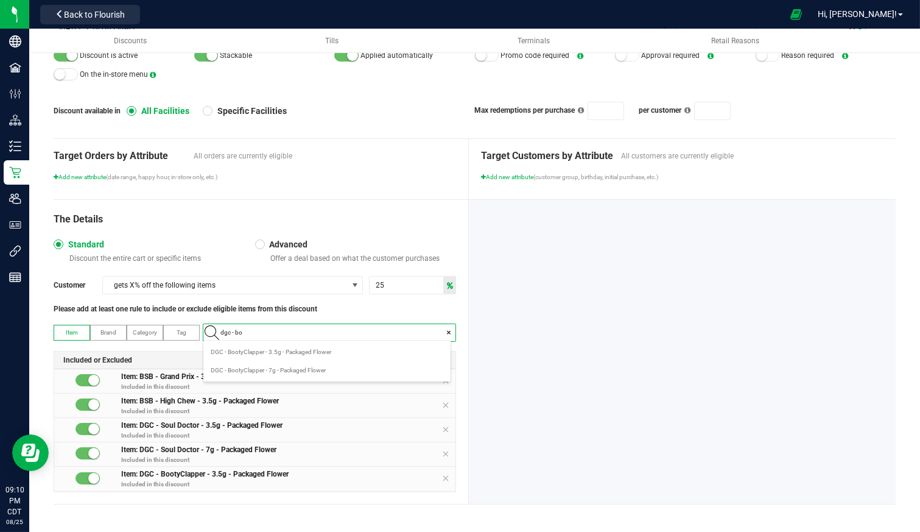
type input "dgc - boo"
click at [256, 367] on span "DGC - BootyClapper - 7g - Packaged Flower" at bounding box center [268, 370] width 115 height 12
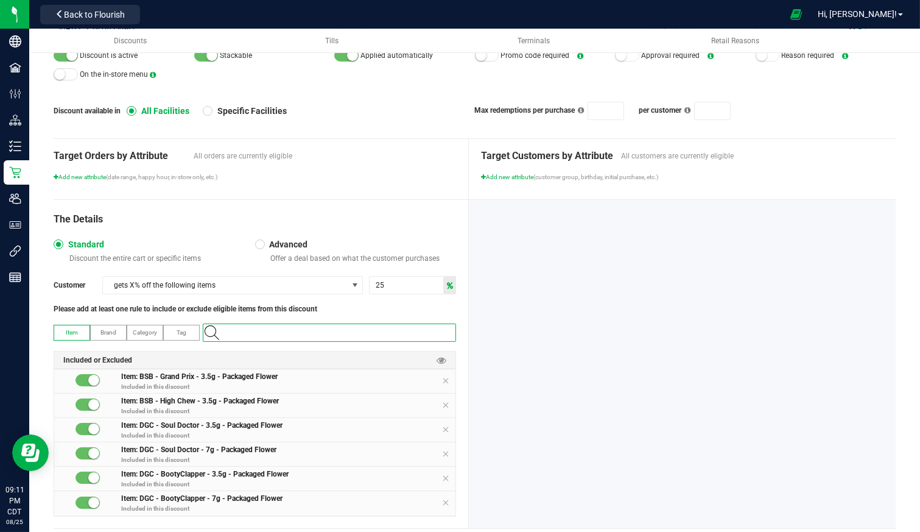
scroll to position [0, 0]
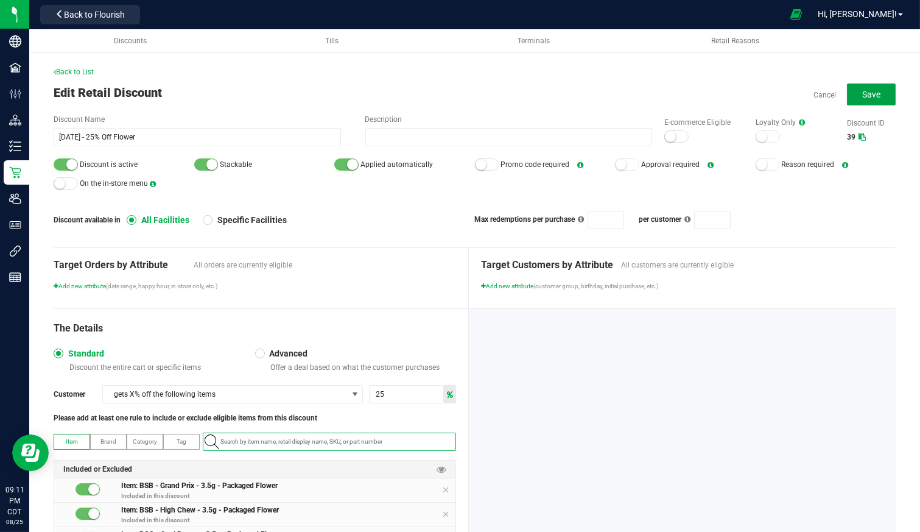
click at [865, 95] on span "Save" at bounding box center [871, 94] width 18 height 10
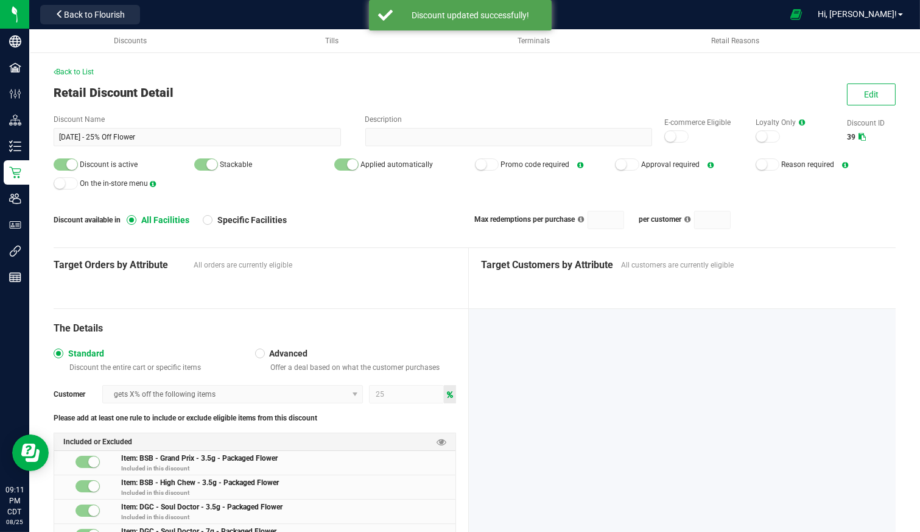
click at [128, 41] on span "Discounts" at bounding box center [130, 41] width 33 height 9
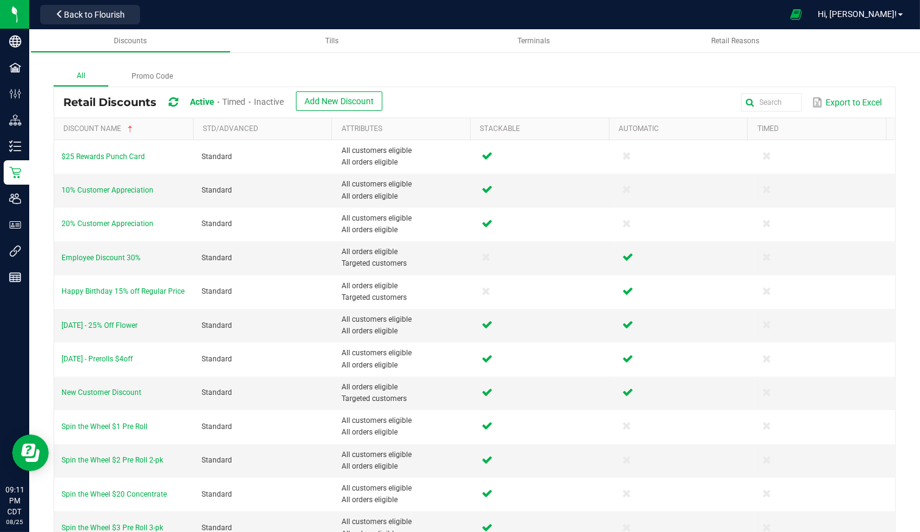
click at [281, 91] on div "Retail Discounts Active Timed Inactive Add New Discount Export to Excel" at bounding box center [474, 102] width 841 height 30
click at [278, 97] on span "Inactive" at bounding box center [269, 102] width 30 height 10
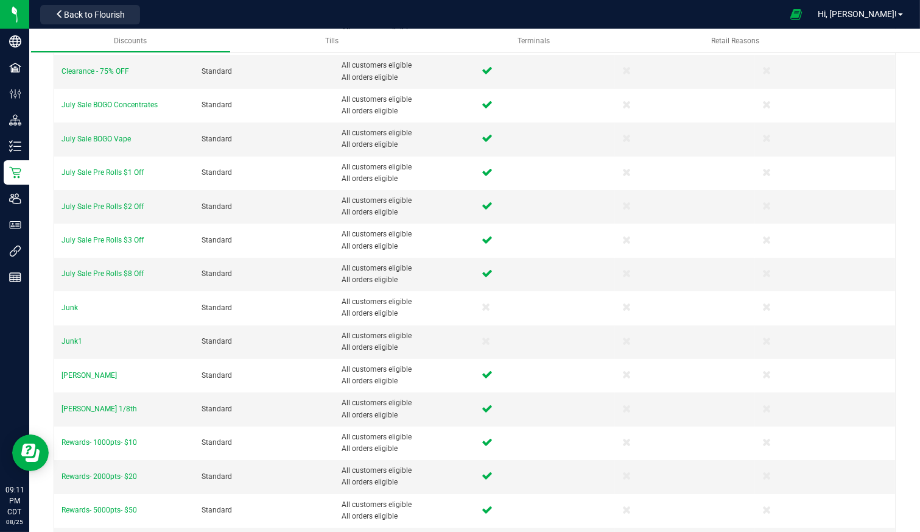
scroll to position [135, 0]
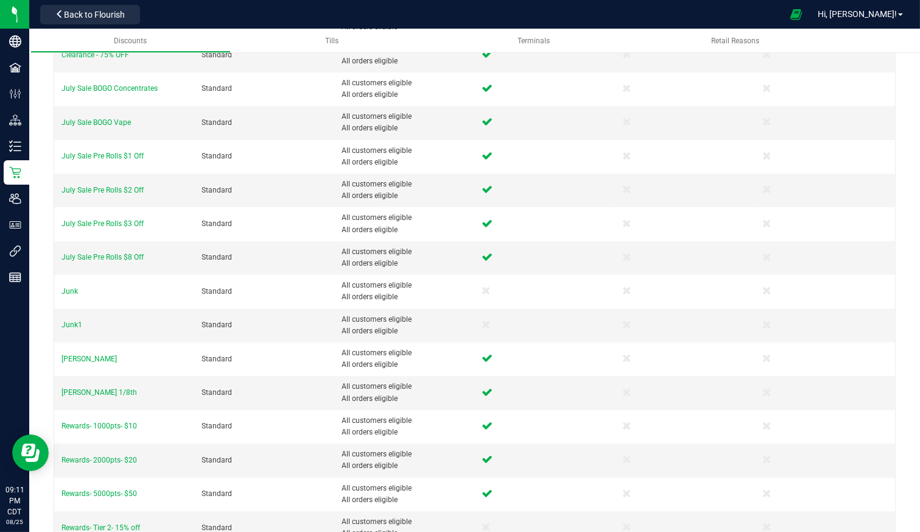
click at [97, 354] on span "[PERSON_NAME]" at bounding box center [88, 358] width 55 height 9
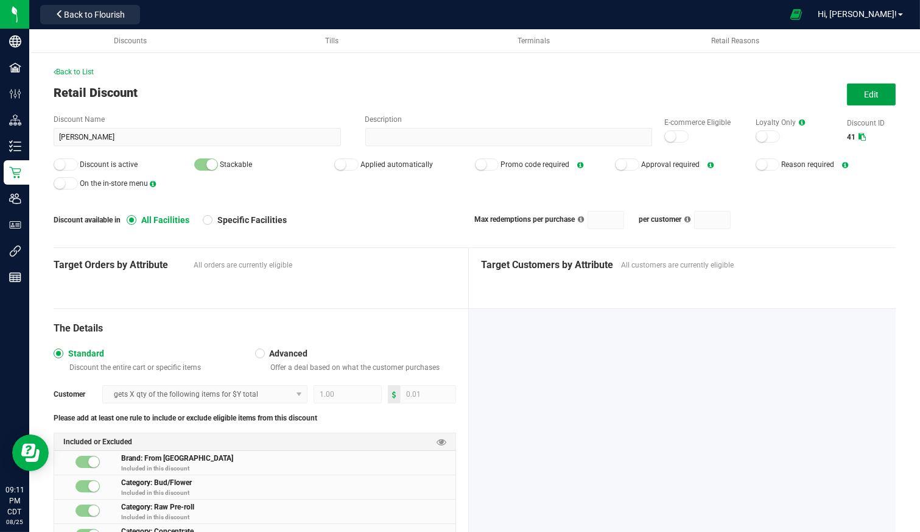
click at [857, 100] on button "Edit" at bounding box center [871, 94] width 49 height 22
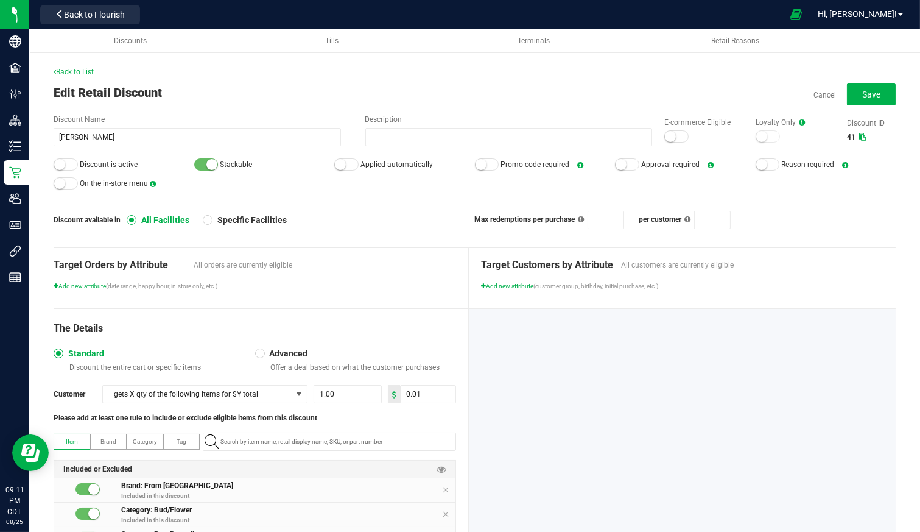
click at [61, 169] on small at bounding box center [59, 164] width 11 height 11
click at [340, 167] on small at bounding box center [340, 164] width 11 height 11
click at [342, 166] on div at bounding box center [346, 164] width 24 height 12
drag, startPoint x: 137, startPoint y: 143, endPoint x: 12, endPoint y: 142, distance: 124.8
click at [14, 143] on div "Company Facilities Configuration Distribution Inventory Retail Users User Roles…" at bounding box center [460, 266] width 920 height 532
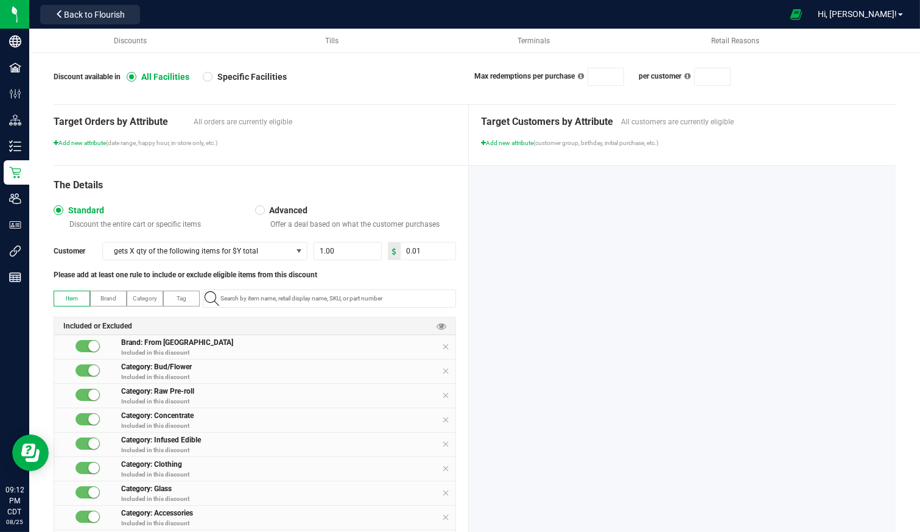
scroll to position [203, 0]
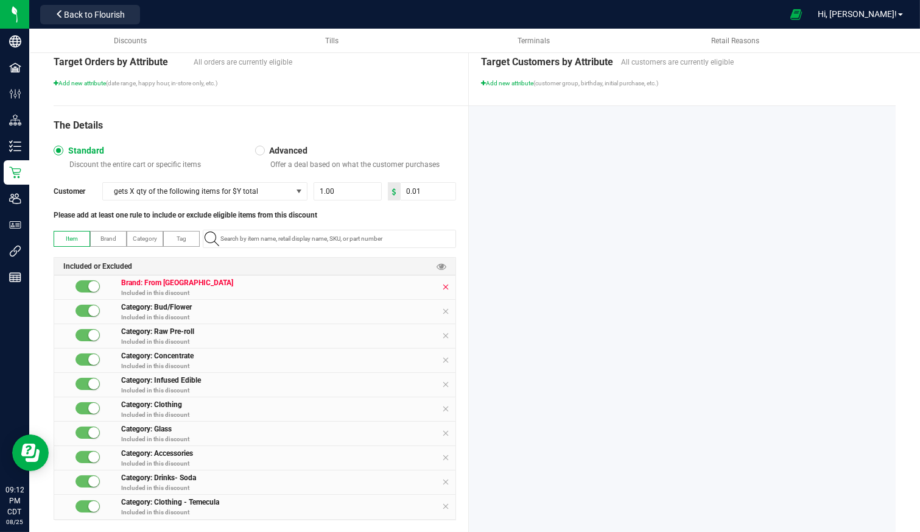
type input "[DATE] - 10% Off Edibles"
click at [442, 286] on icon at bounding box center [445, 287] width 7 height 10
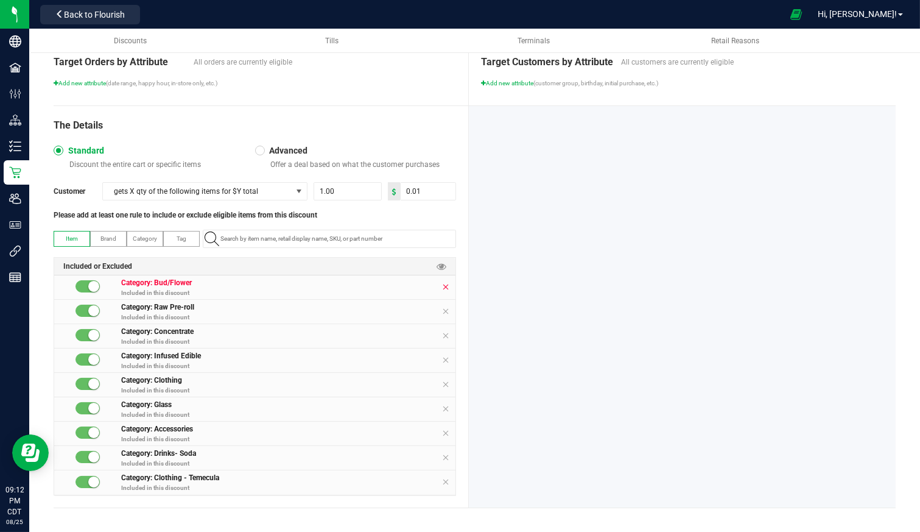
click at [442, 286] on icon at bounding box center [445, 287] width 7 height 10
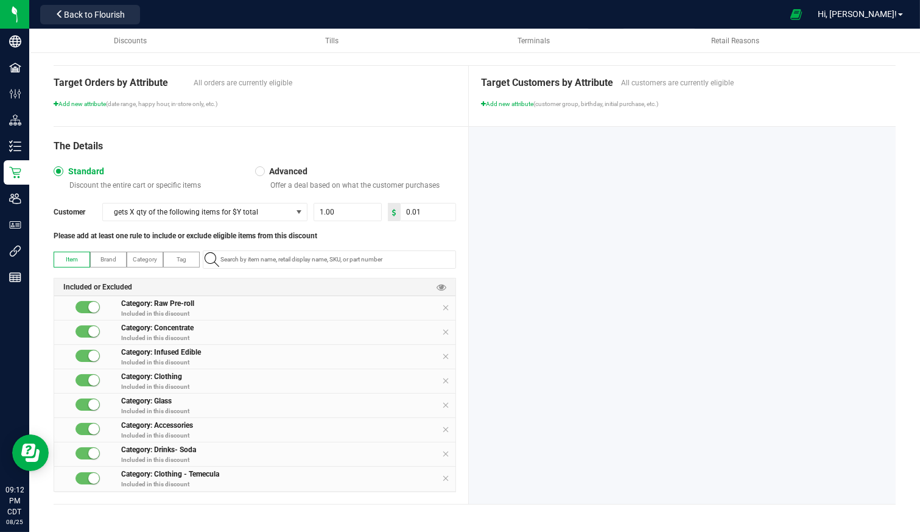
click at [440, 286] on icon at bounding box center [442, 287] width 10 height 10
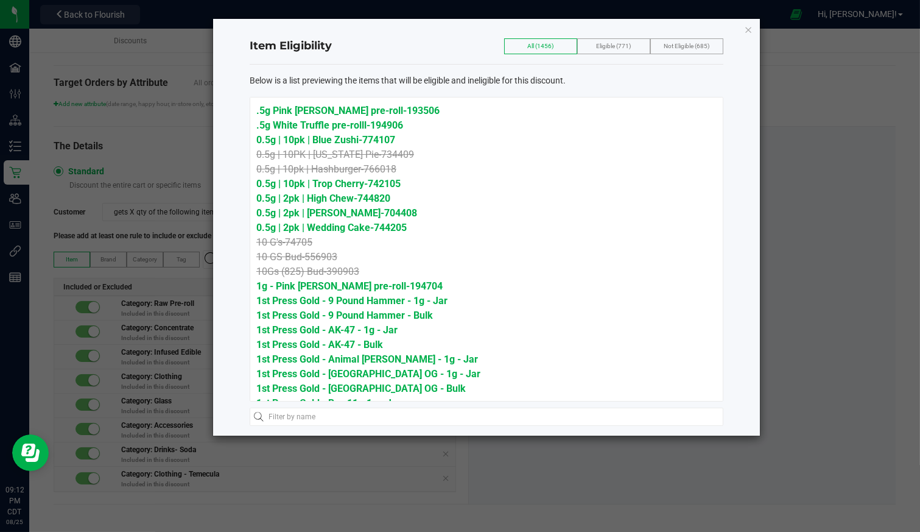
click at [747, 25] on icon "button" at bounding box center [748, 29] width 9 height 15
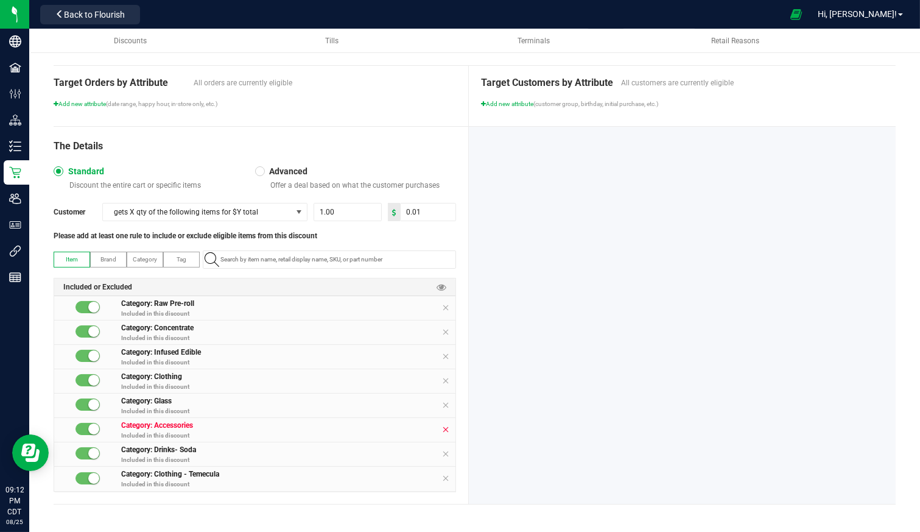
click at [443, 431] on icon at bounding box center [445, 429] width 7 height 10
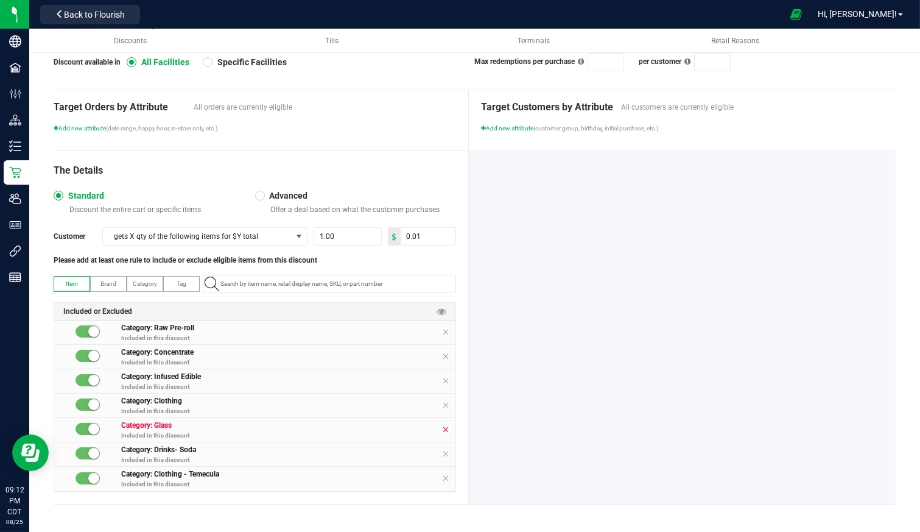
click at [443, 431] on icon at bounding box center [445, 429] width 7 height 10
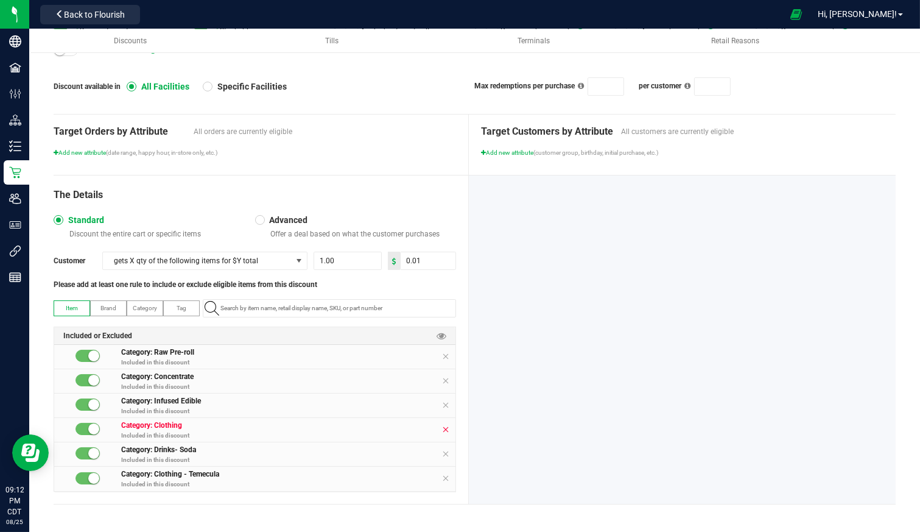
click at [443, 431] on icon at bounding box center [445, 429] width 7 height 10
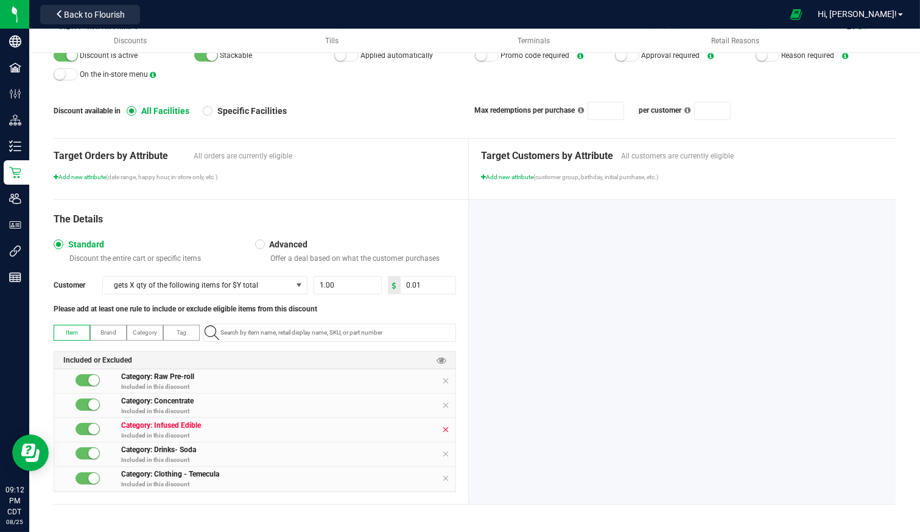
click at [443, 432] on icon at bounding box center [445, 429] width 7 height 10
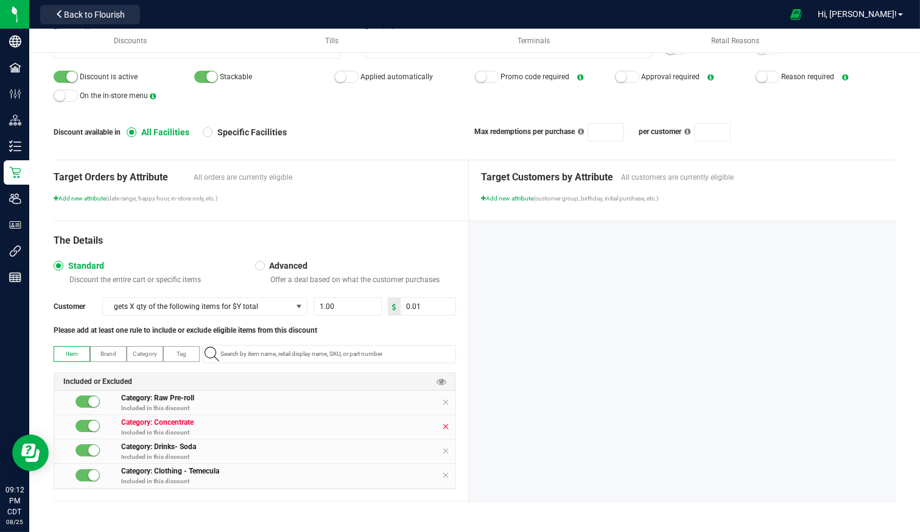
scroll to position [60, 0]
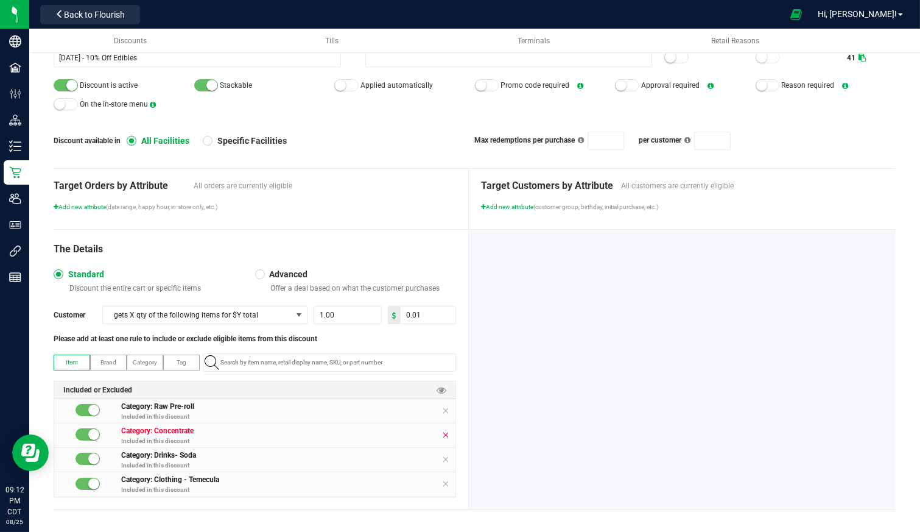
click at [443, 432] on icon at bounding box center [445, 435] width 7 height 10
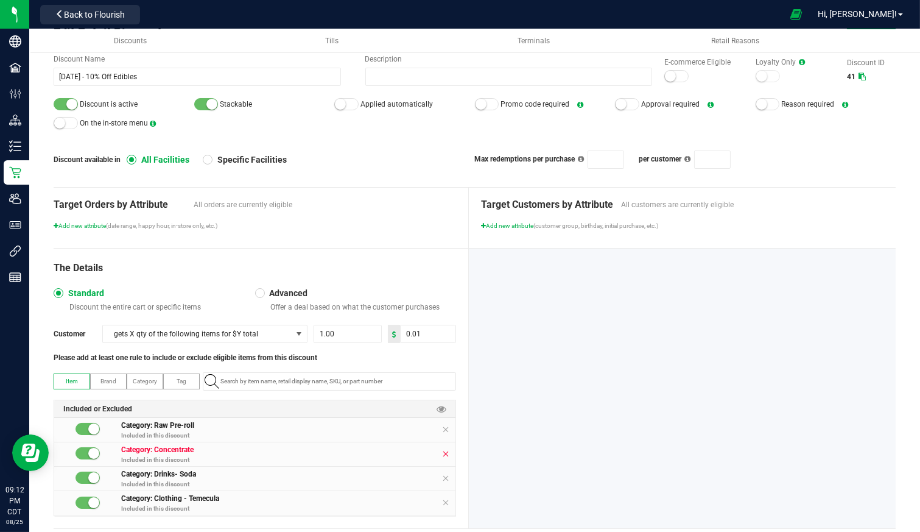
click at [443, 433] on span at bounding box center [445, 429] width 7 height 15
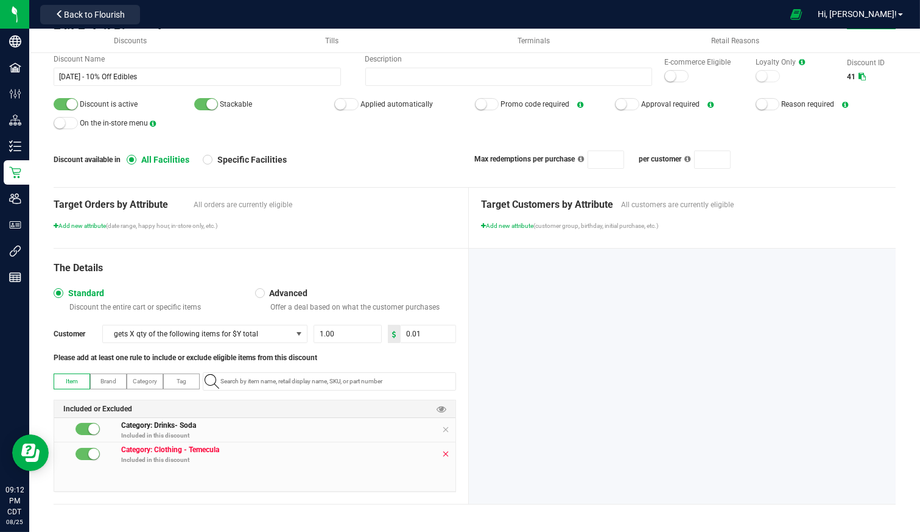
drag, startPoint x: 443, startPoint y: 443, endPoint x: 443, endPoint y: 451, distance: 7.3
click at [443, 446] on span at bounding box center [445, 453] width 7 height 15
click at [442, 451] on div "Category: Drinks- Soda Included in this discount" at bounding box center [254, 454] width 401 height 73
click at [440, 434] on p "Included in this discount" at bounding box center [288, 434] width 334 height 9
click at [442, 432] on icon at bounding box center [445, 429] width 7 height 10
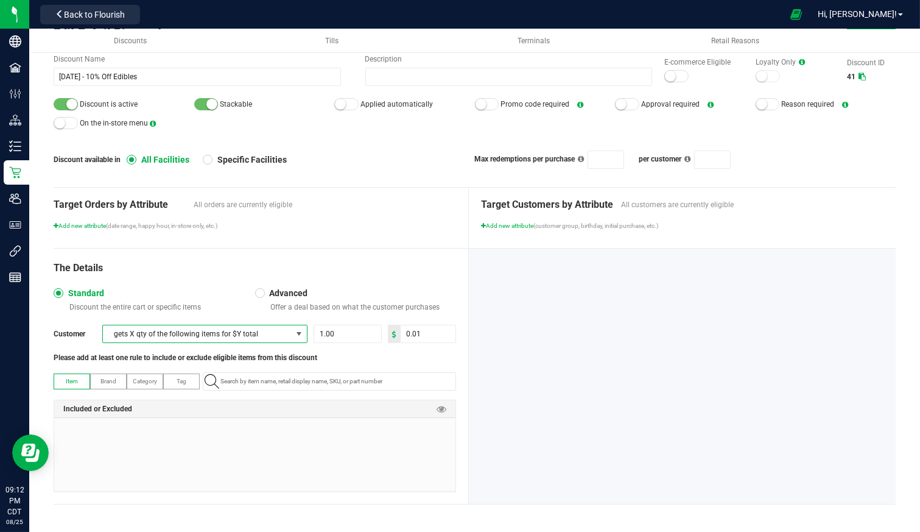
click at [267, 326] on span "gets X qty of the following items for $Y total" at bounding box center [197, 333] width 189 height 17
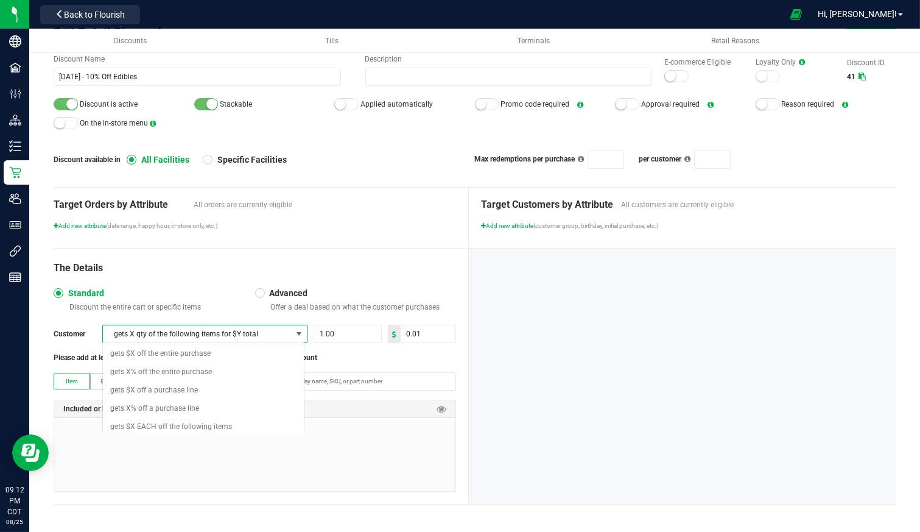
scroll to position [6, 0]
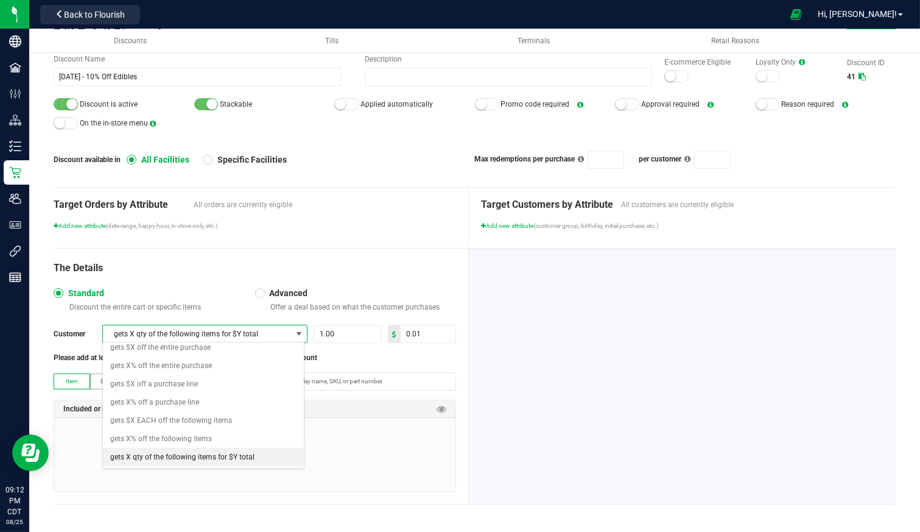
click at [197, 400] on span "gets X% off a purchase line" at bounding box center [154, 402] width 89 height 12
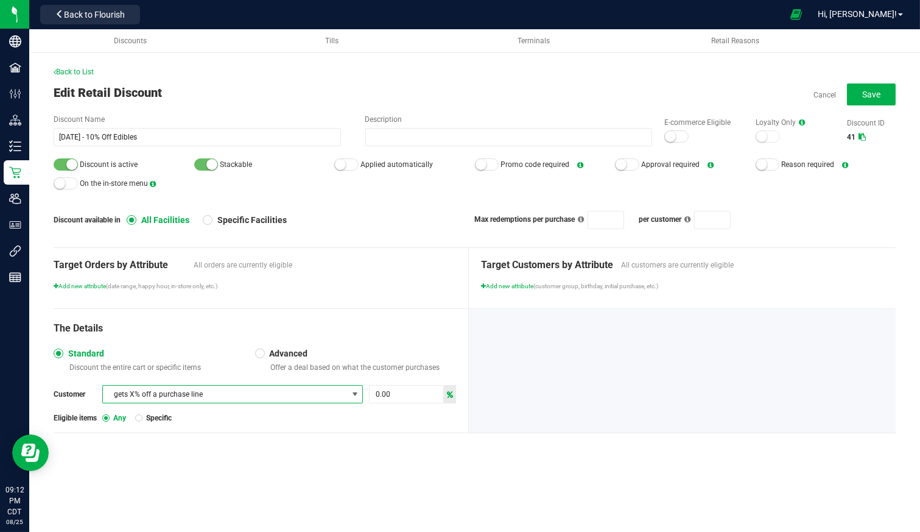
click at [454, 398] on span at bounding box center [450, 394] width 12 height 18
drag, startPoint x: 415, startPoint y: 403, endPoint x: 408, endPoint y: 399, distance: 7.6
click at [408, 399] on div "Customer gets X% off a purchase line 0.00 Eligible items Any Specific" at bounding box center [255, 404] width 402 height 38
click at [408, 399] on input "0" at bounding box center [407, 393] width 74 height 17
type input "10"
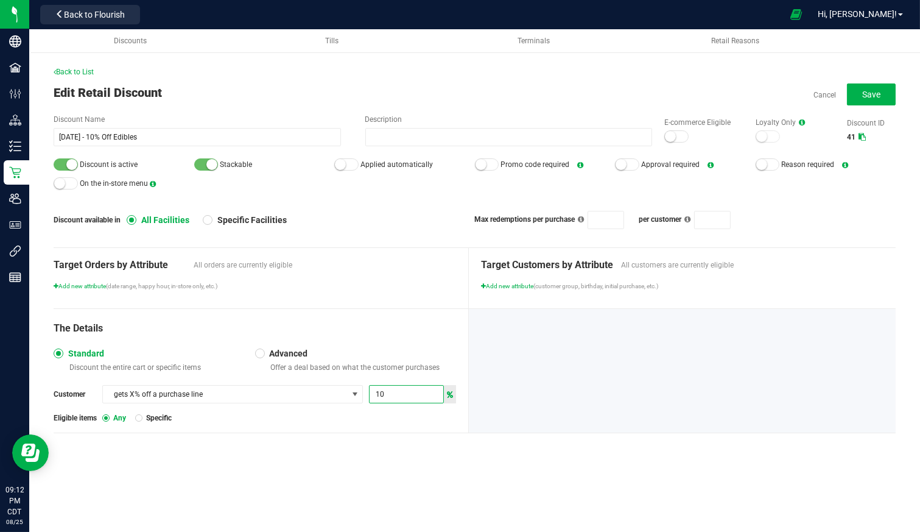
click at [144, 419] on span "Specific" at bounding box center [156, 418] width 29 height 10
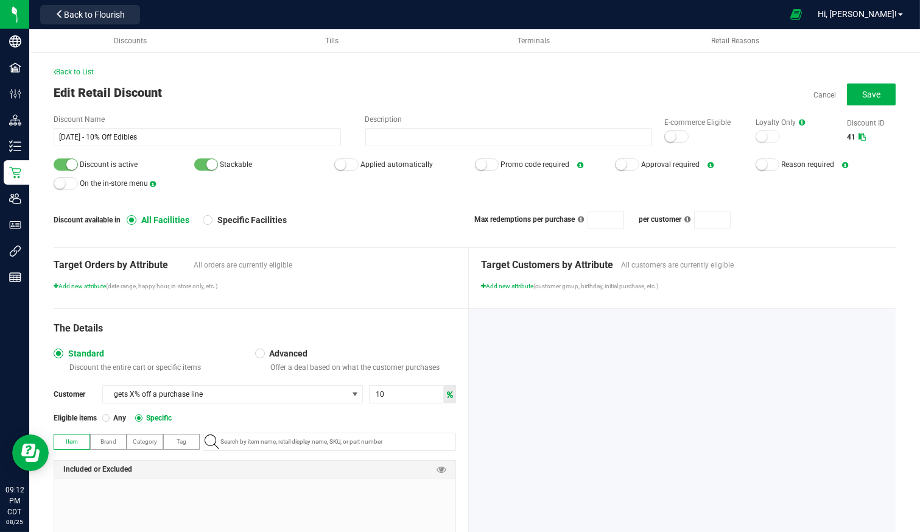
click at [144, 438] on span "Category" at bounding box center [145, 441] width 24 height 7
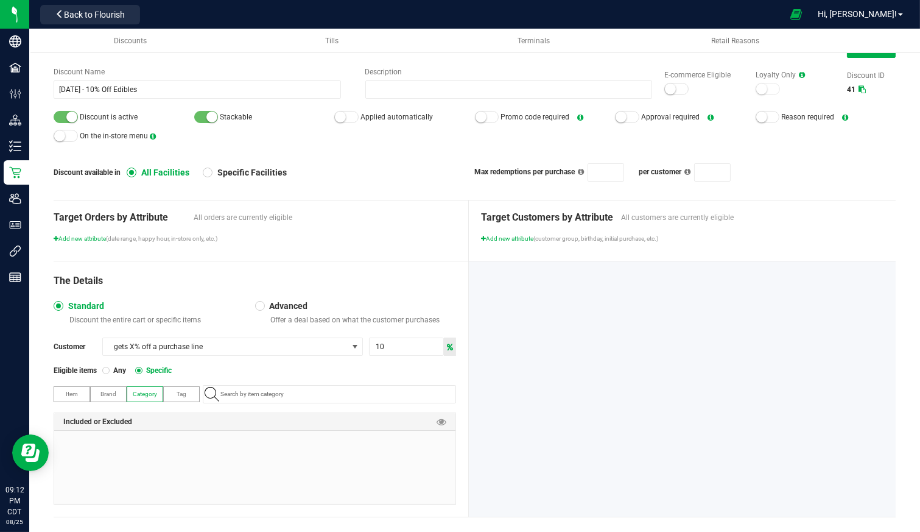
scroll to position [60, 0]
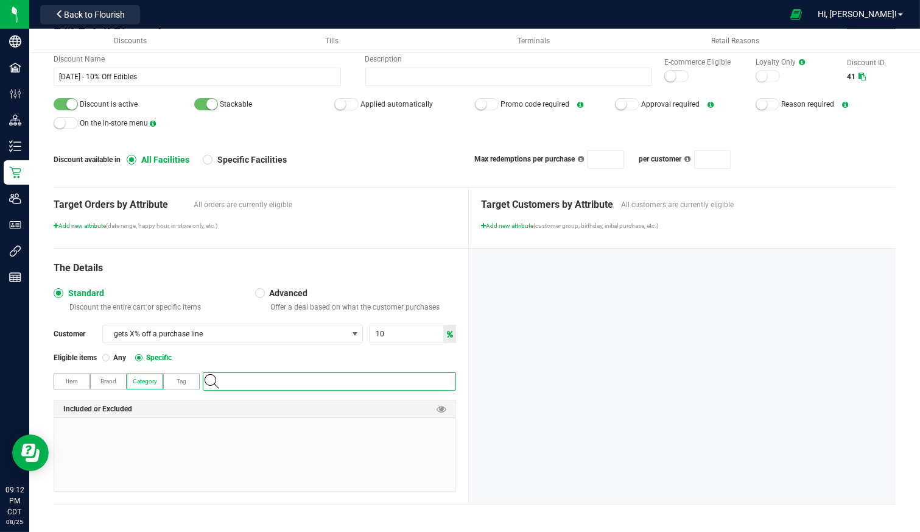
click at [301, 379] on input "NO DATA FOUND" at bounding box center [336, 381] width 240 height 17
type input "edible"
click at [239, 397] on span "Infused Edible" at bounding box center [230, 401] width 38 height 12
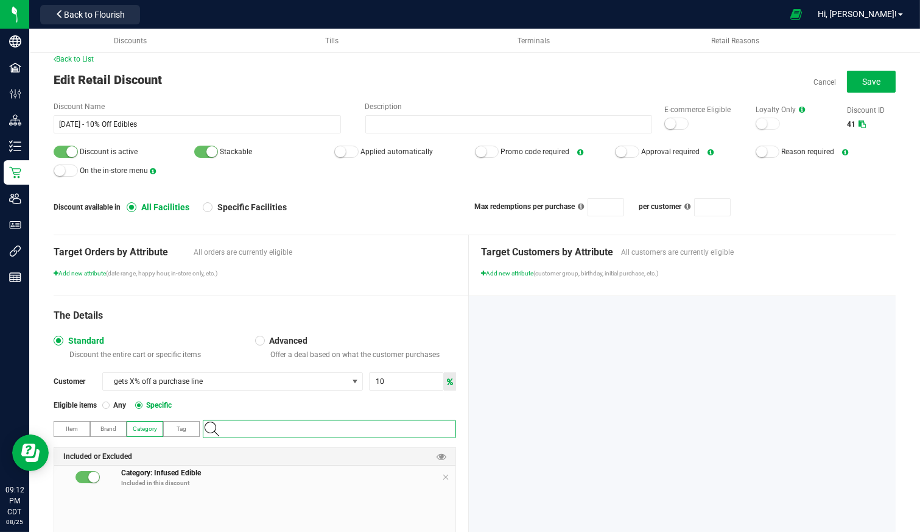
scroll to position [0, 0]
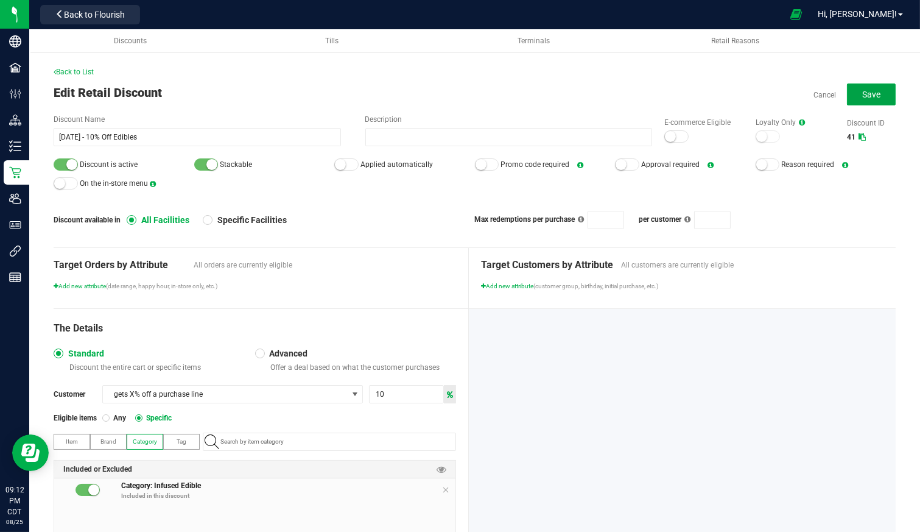
click at [867, 95] on span "Save" at bounding box center [871, 94] width 18 height 10
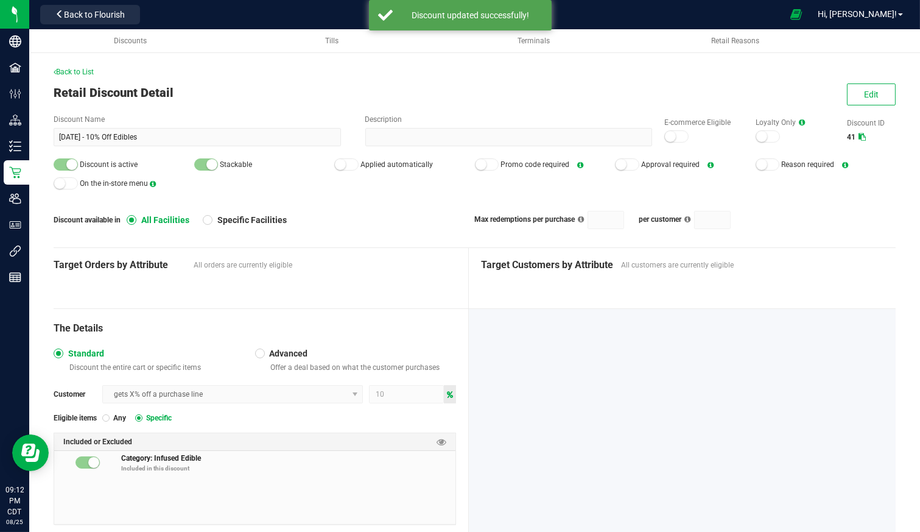
click at [86, 71] on span "Back to List" at bounding box center [74, 72] width 40 height 9
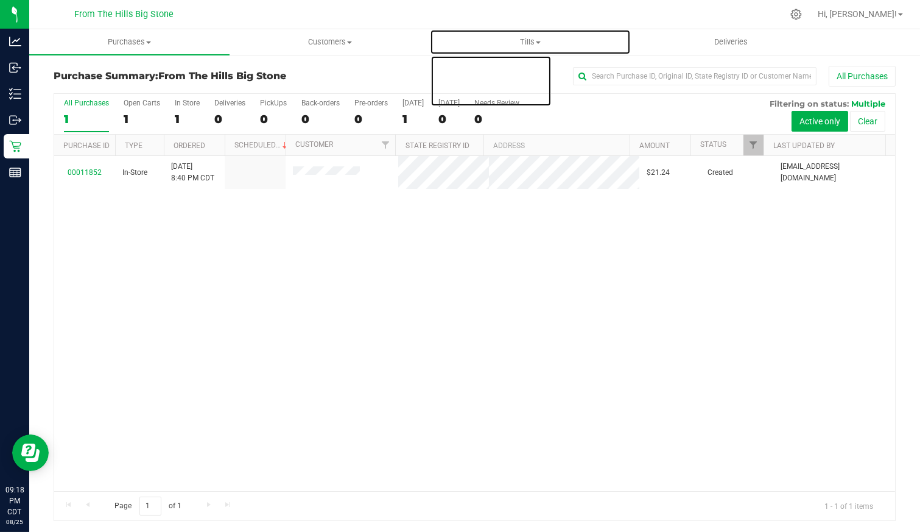
click at [533, 51] on uib-tab-heading "Tills Manage tills Reconcile e-payments" at bounding box center [529, 42] width 199 height 24
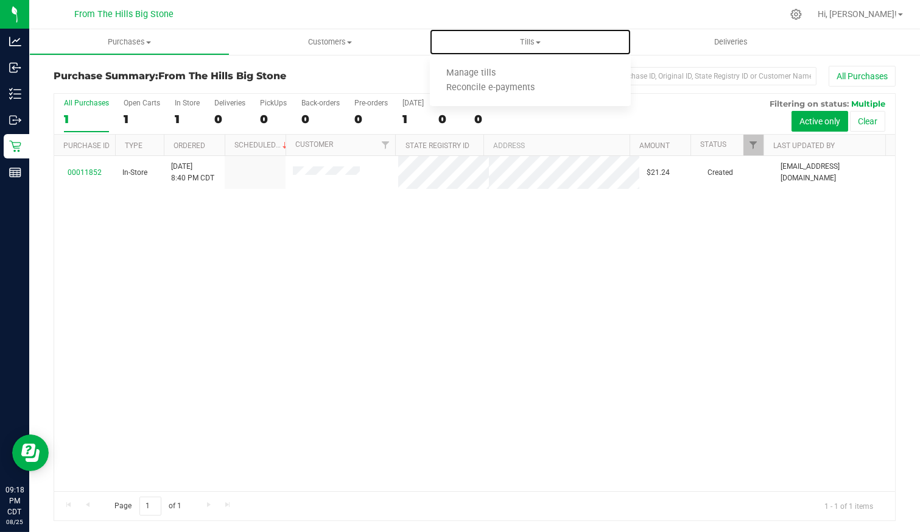
click at [527, 71] on li "Manage tills" at bounding box center [530, 73] width 200 height 15
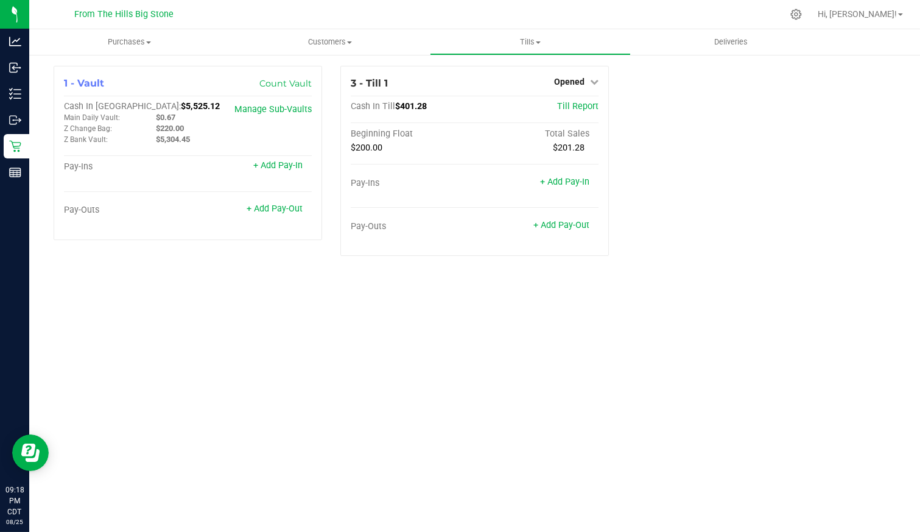
click at [578, 81] on span "Opened" at bounding box center [569, 82] width 30 height 10
click at [579, 107] on link "Close Till" at bounding box center [571, 107] width 33 height 10
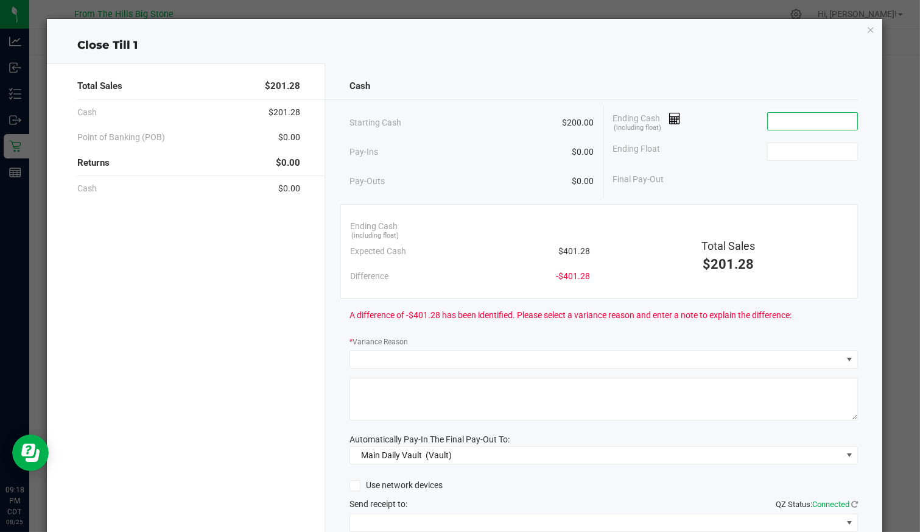
click at [776, 120] on input at bounding box center [812, 121] width 89 height 17
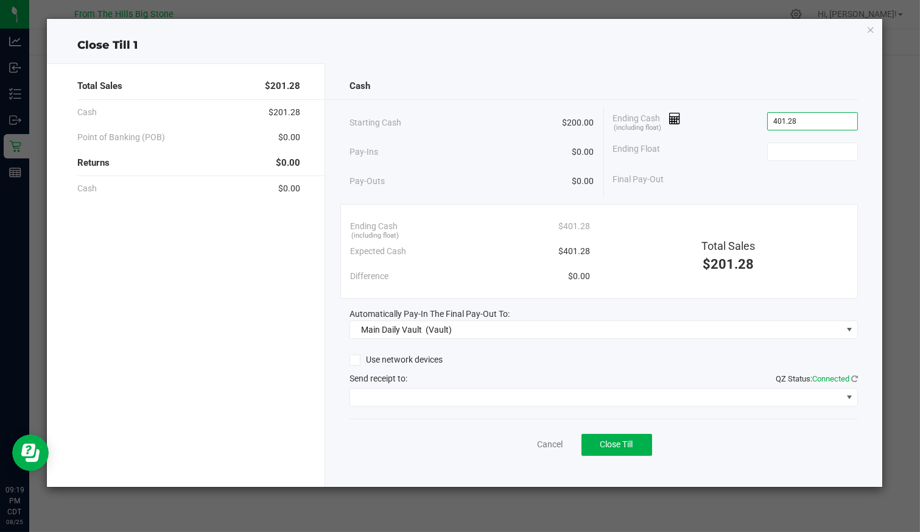
type input "$401.28"
click at [804, 149] on input at bounding box center [812, 151] width 89 height 17
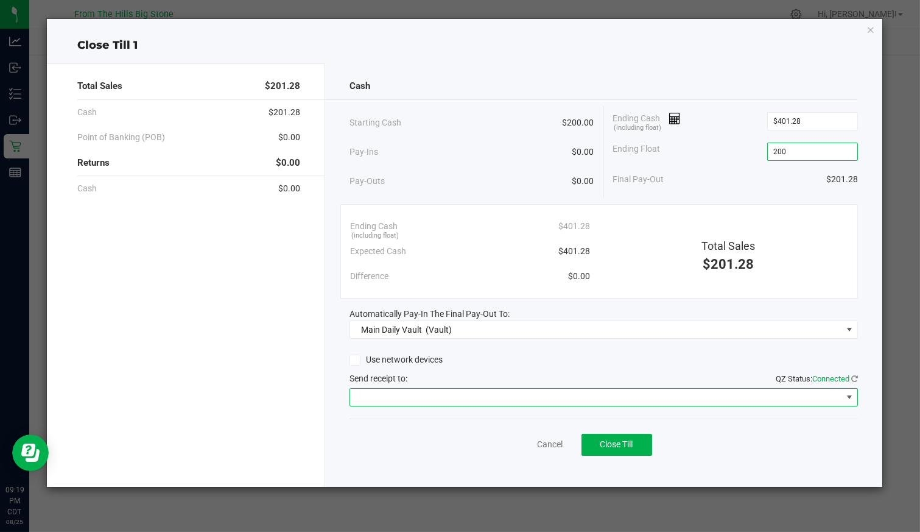
type input "$200.00"
click at [477, 395] on span at bounding box center [595, 396] width 491 height 17
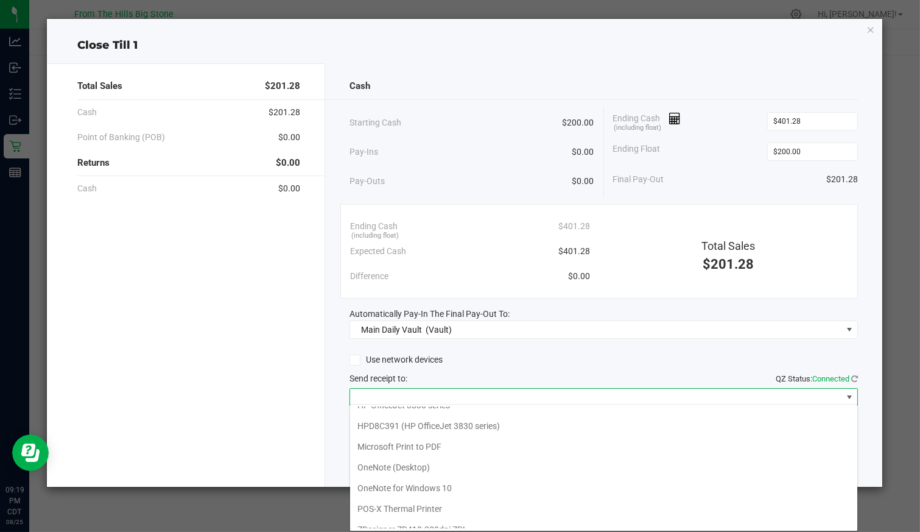
scroll to position [59, 0]
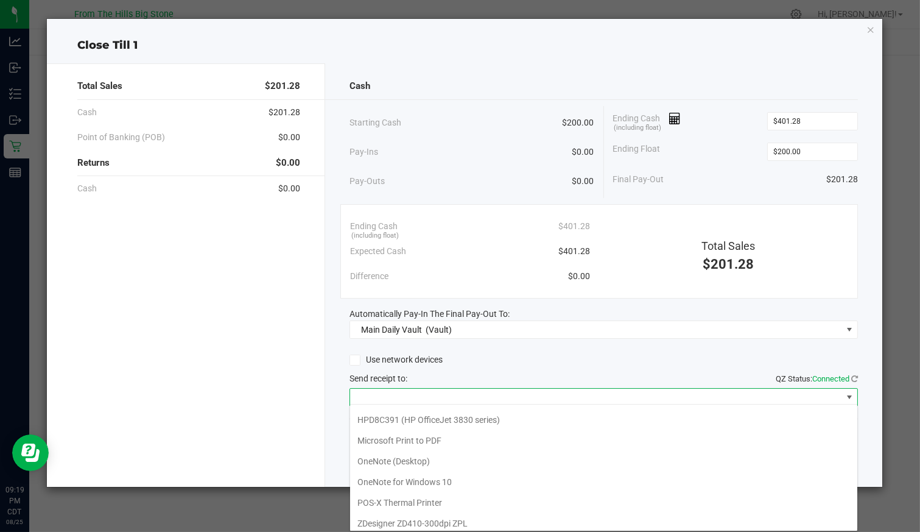
click at [427, 501] on Printer "POS-X Thermal Printer" at bounding box center [603, 502] width 507 height 21
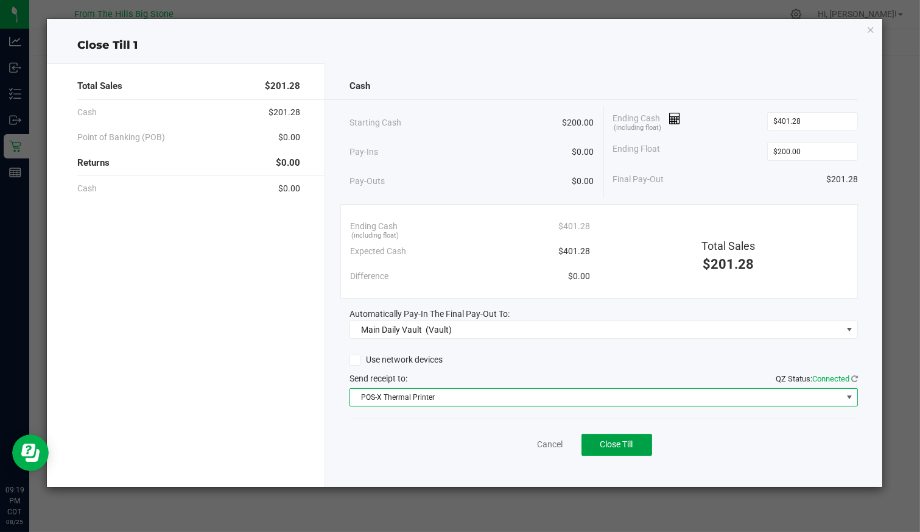
click at [601, 441] on span "Close Till" at bounding box center [616, 444] width 33 height 10
